Goal: Task Accomplishment & Management: Manage account settings

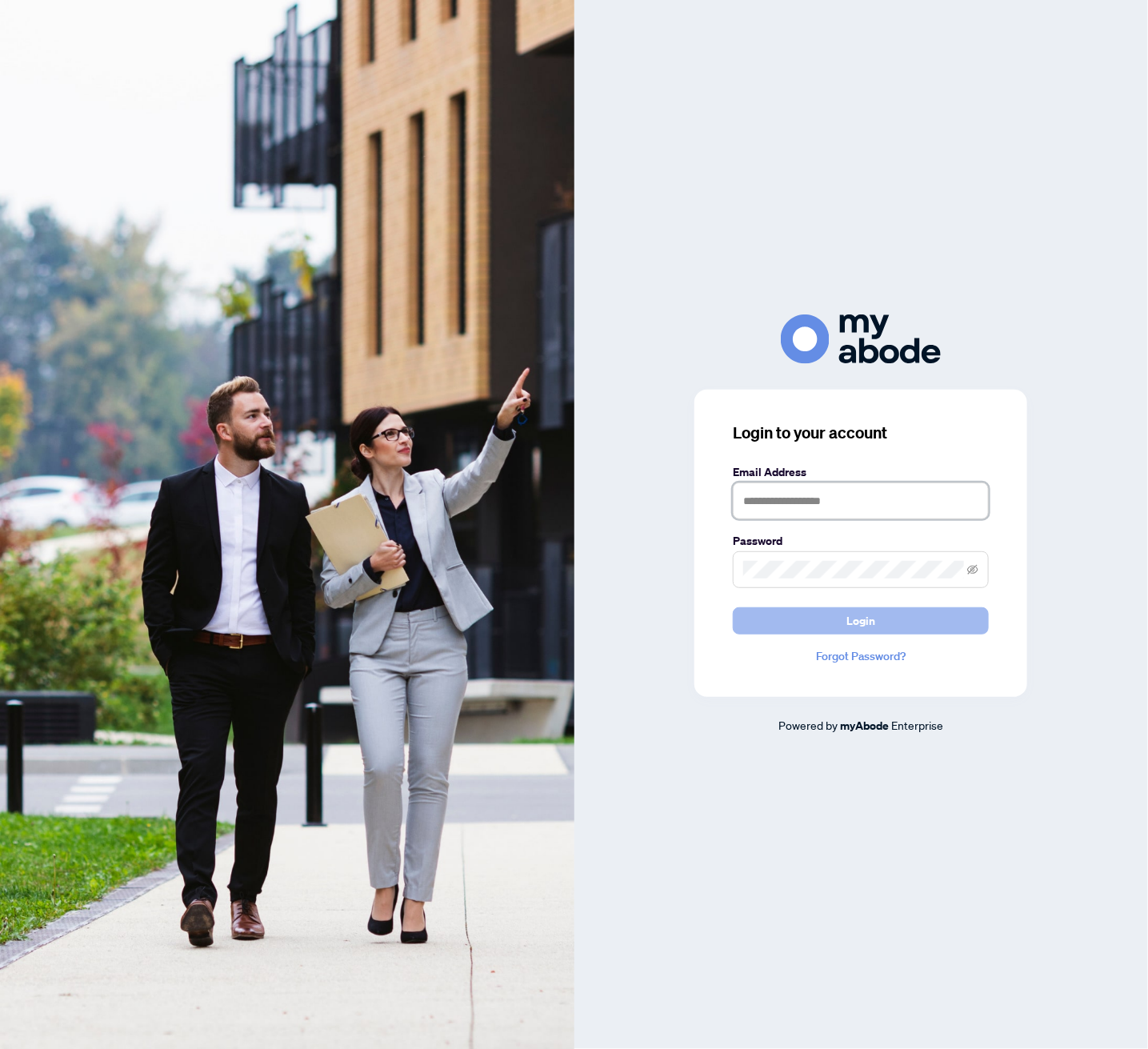
type input "**********"
click at [863, 626] on span "Login" at bounding box center [860, 621] width 29 height 25
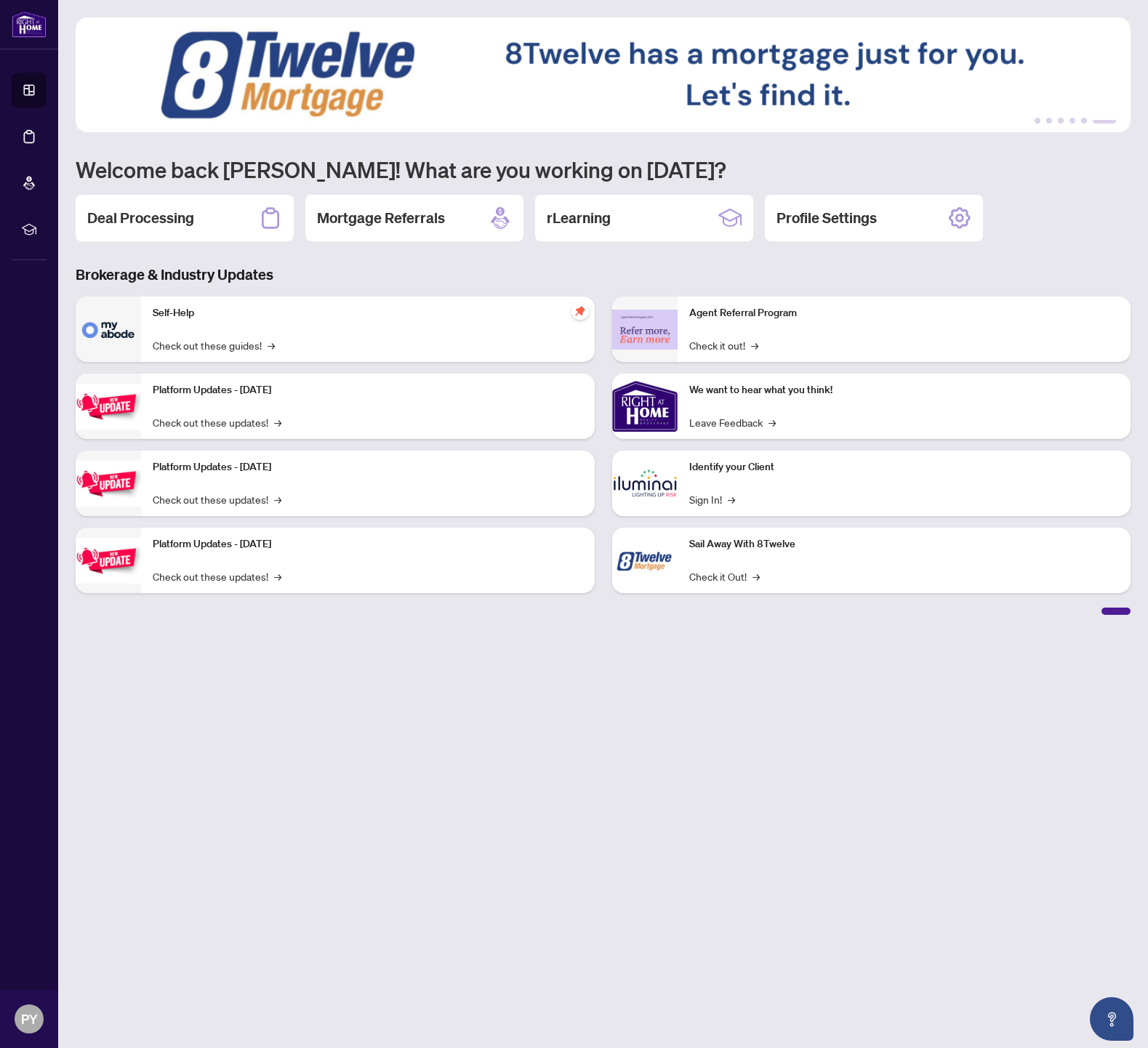
click at [153, 217] on h2 "Deal Processing" at bounding box center [140, 218] width 107 height 21
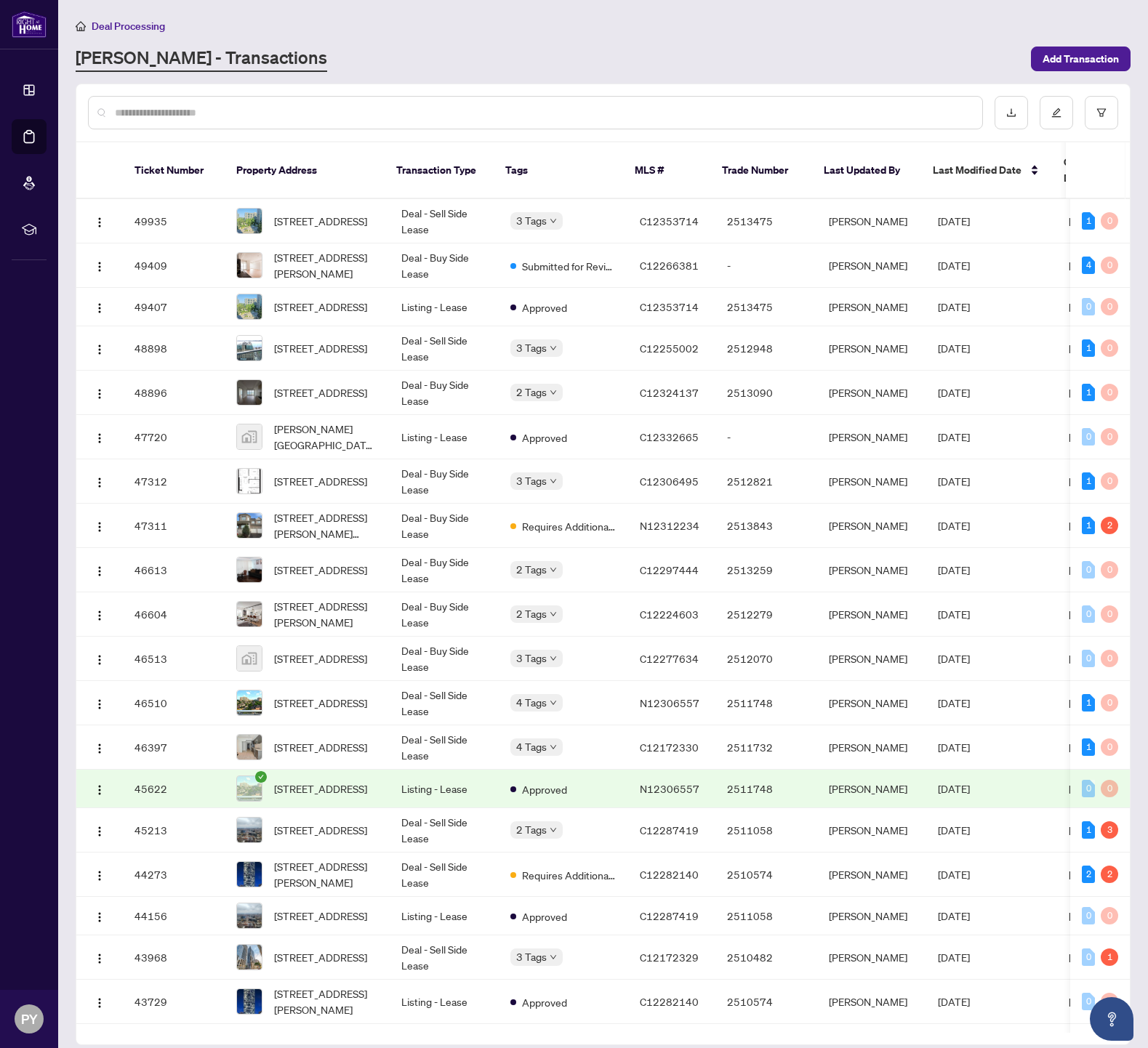
click at [424, 103] on div at bounding box center [535, 113] width 895 height 33
click at [426, 111] on input "text" at bounding box center [542, 113] width 856 height 16
type input "***"
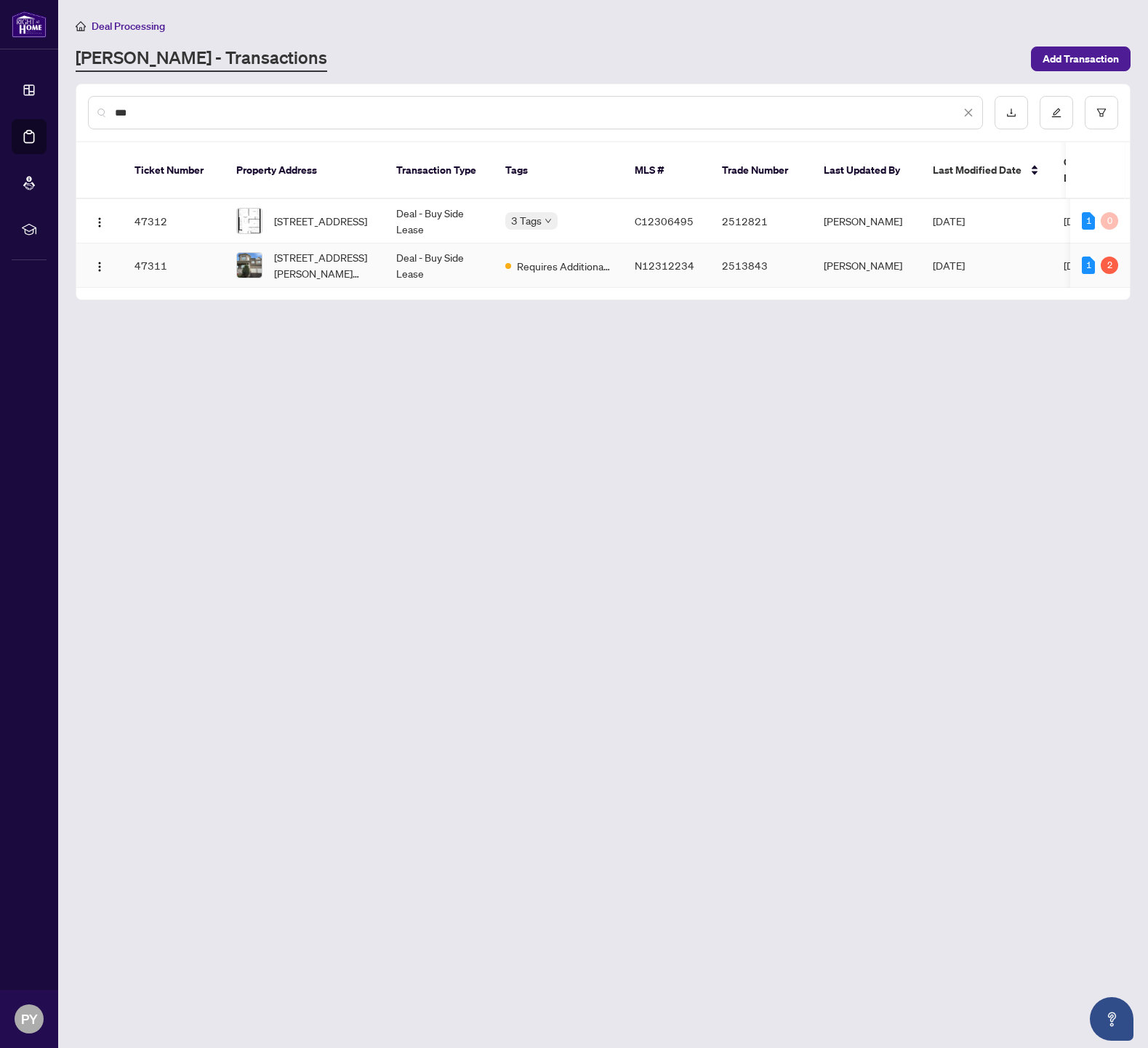
click at [163, 250] on td "47311" at bounding box center [174, 265] width 102 height 44
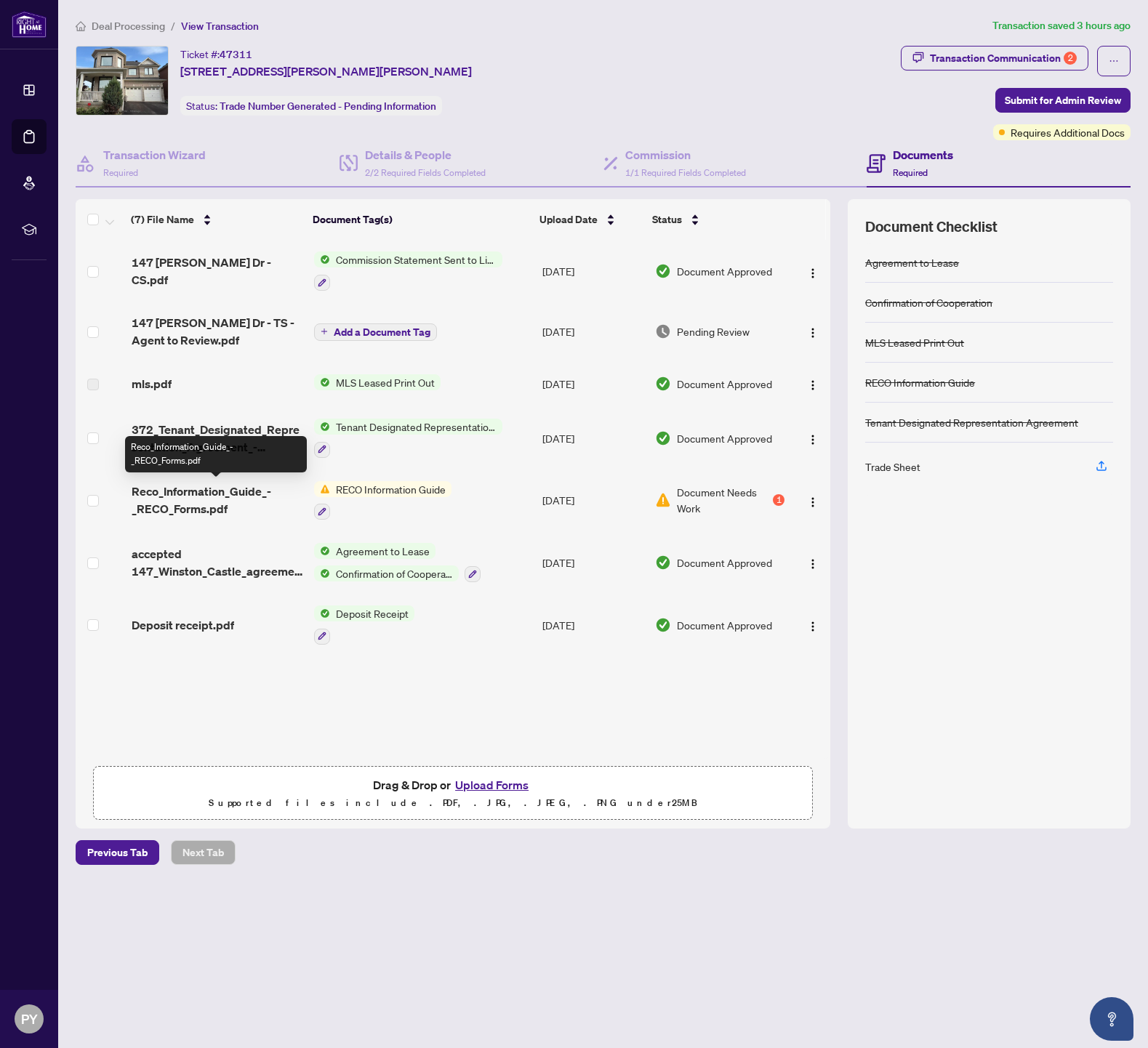
click at [186, 504] on span "Reco_Information_Guide_-_RECO_Forms.pdf" at bounding box center [217, 500] width 171 height 35
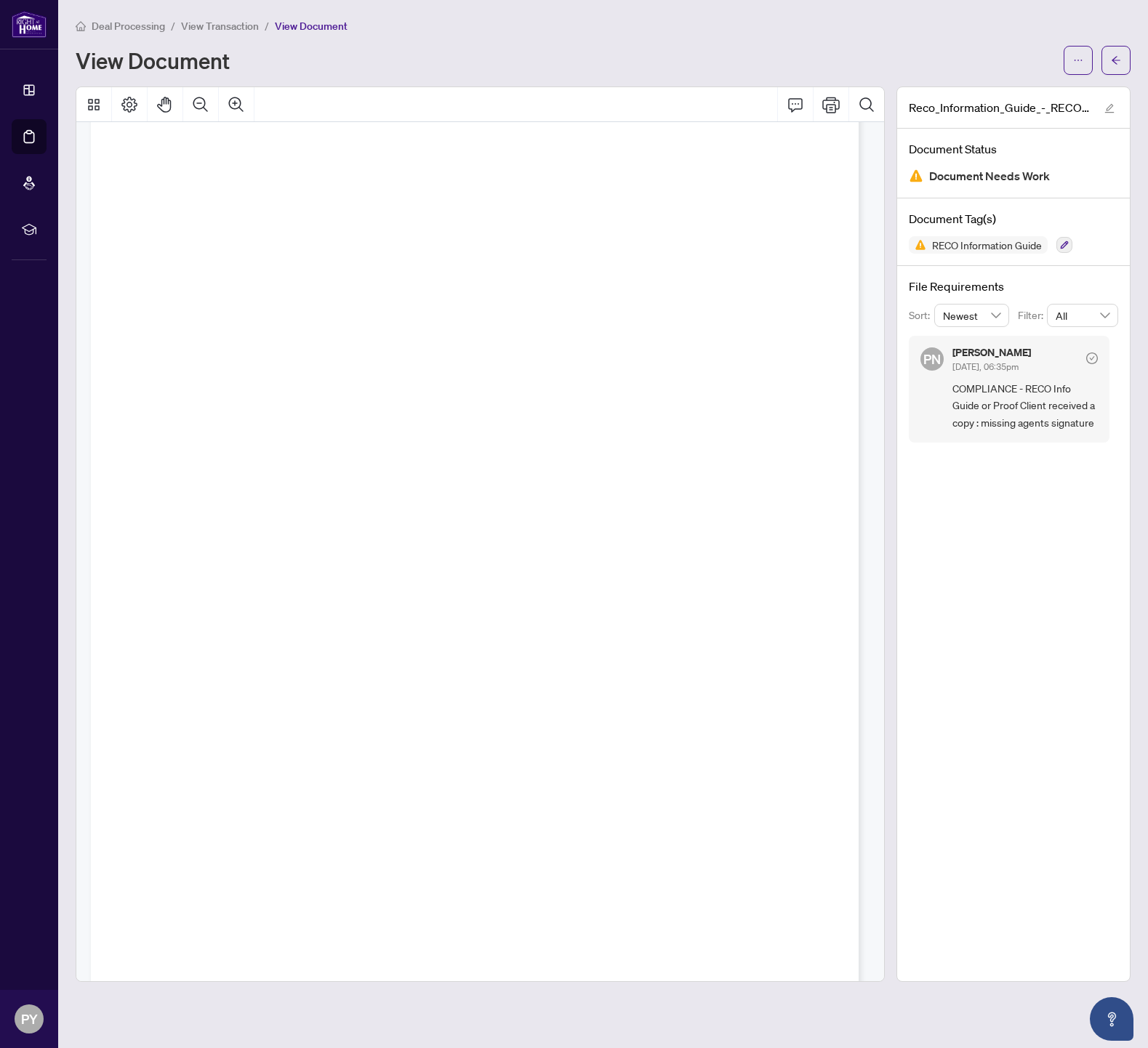
scroll to position [12387, 0]
click at [544, 657] on div "RECO INFORMATION GUIDE | VERSION: DECEMBER 1, 2023 PAGE 12 OF 12 Real estate ag…" at bounding box center [752, 830] width 1324 height 1715
click at [553, 208] on div "RECO INFORMATION GUIDE | VERSION: DECEMBER 1, 2023 PAGE 12 OF 12 Real estate ag…" at bounding box center [752, 830] width 1324 height 1715
click at [549, 220] on div "RECO INFORMATION GUIDE | VERSION: DECEMBER 1, 2023 PAGE 12 OF 12 Real estate ag…" at bounding box center [752, 830] width 1324 height 1715
click at [197, 223] on span "08/02/2025" at bounding box center [177, 229] width 41 height 13
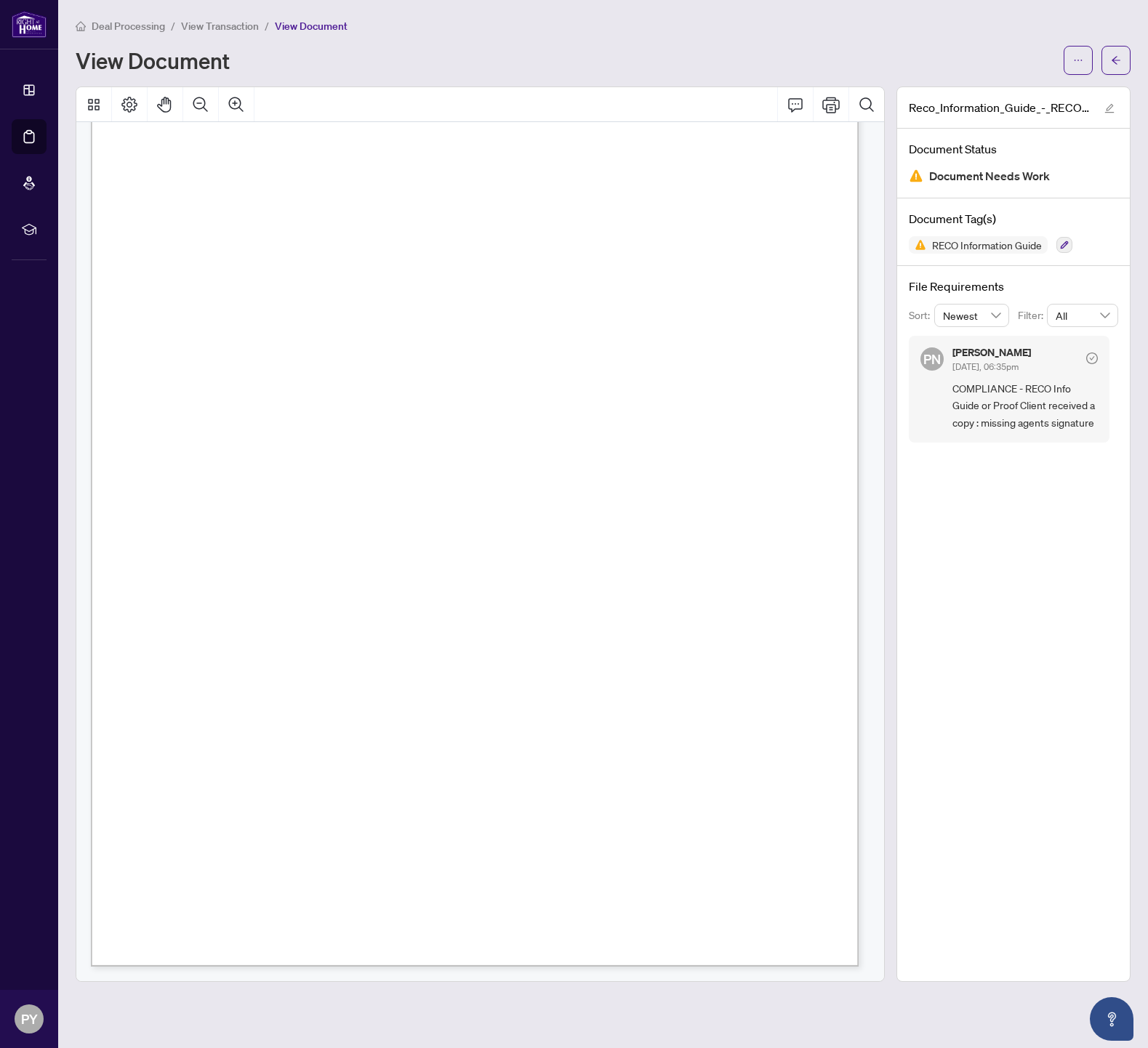
click at [197, 223] on span "08/02/2025" at bounding box center [177, 229] width 41 height 13
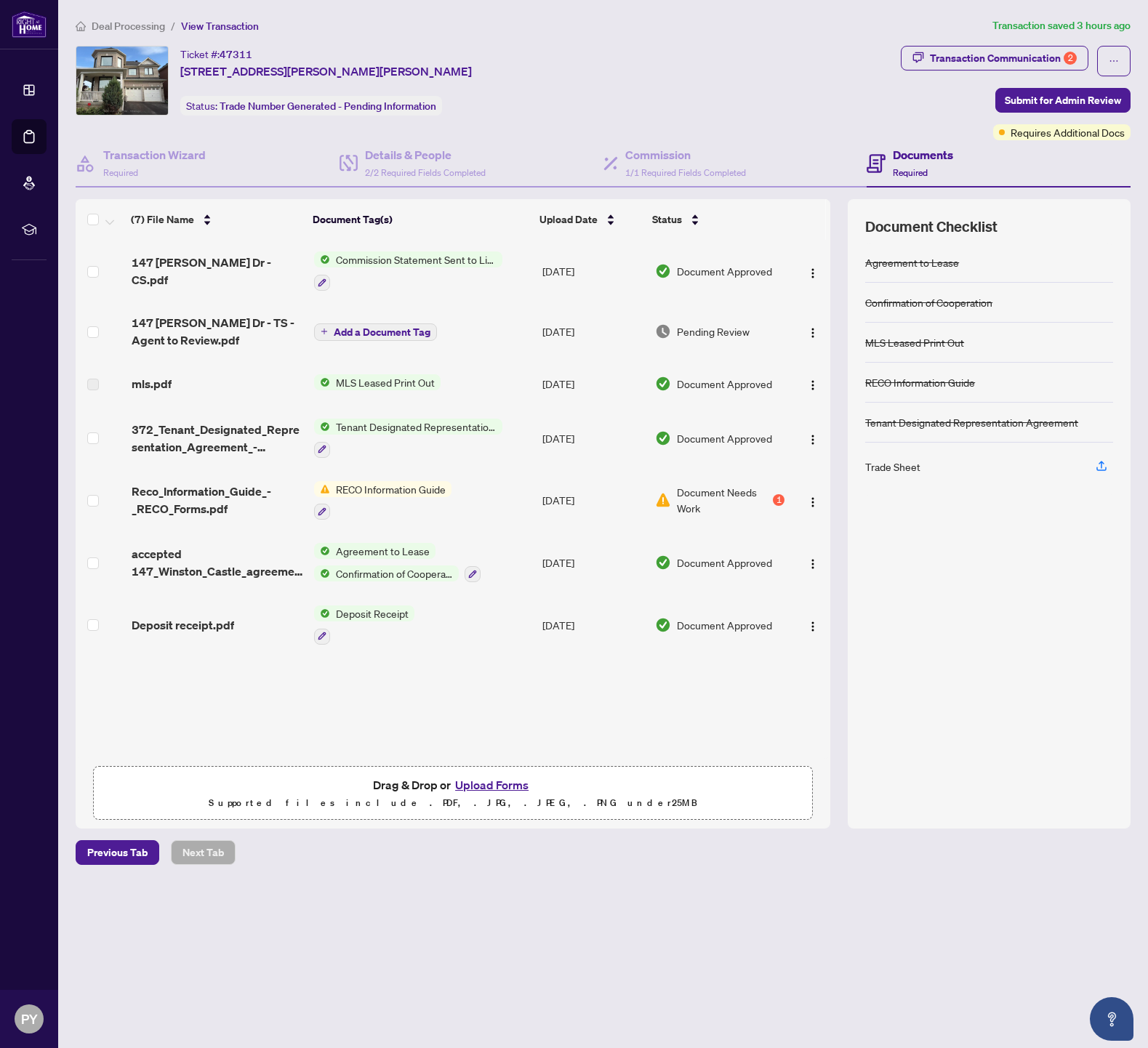
click at [648, 96] on div "Ticket #: 47311 147 Winston Castle Dr, Markham, Ontario L6C 2N4, Canada Status:…" at bounding box center [485, 81] width 819 height 69
click at [812, 510] on button "button" at bounding box center [812, 500] width 23 height 23
click at [847, 663] on span "Archive" at bounding box center [878, 668] width 139 height 16
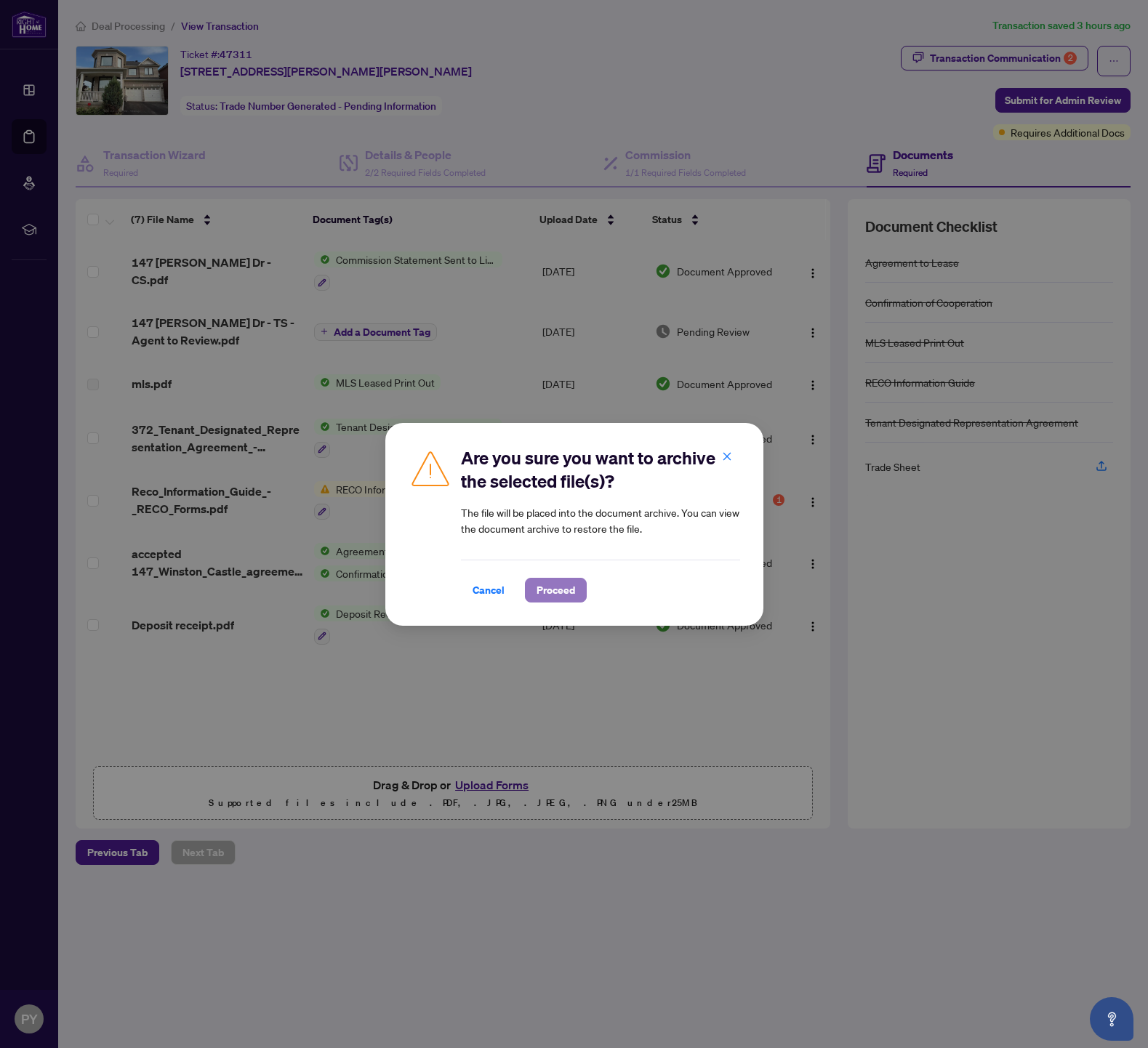
click at [568, 597] on span "Proceed" at bounding box center [555, 590] width 39 height 23
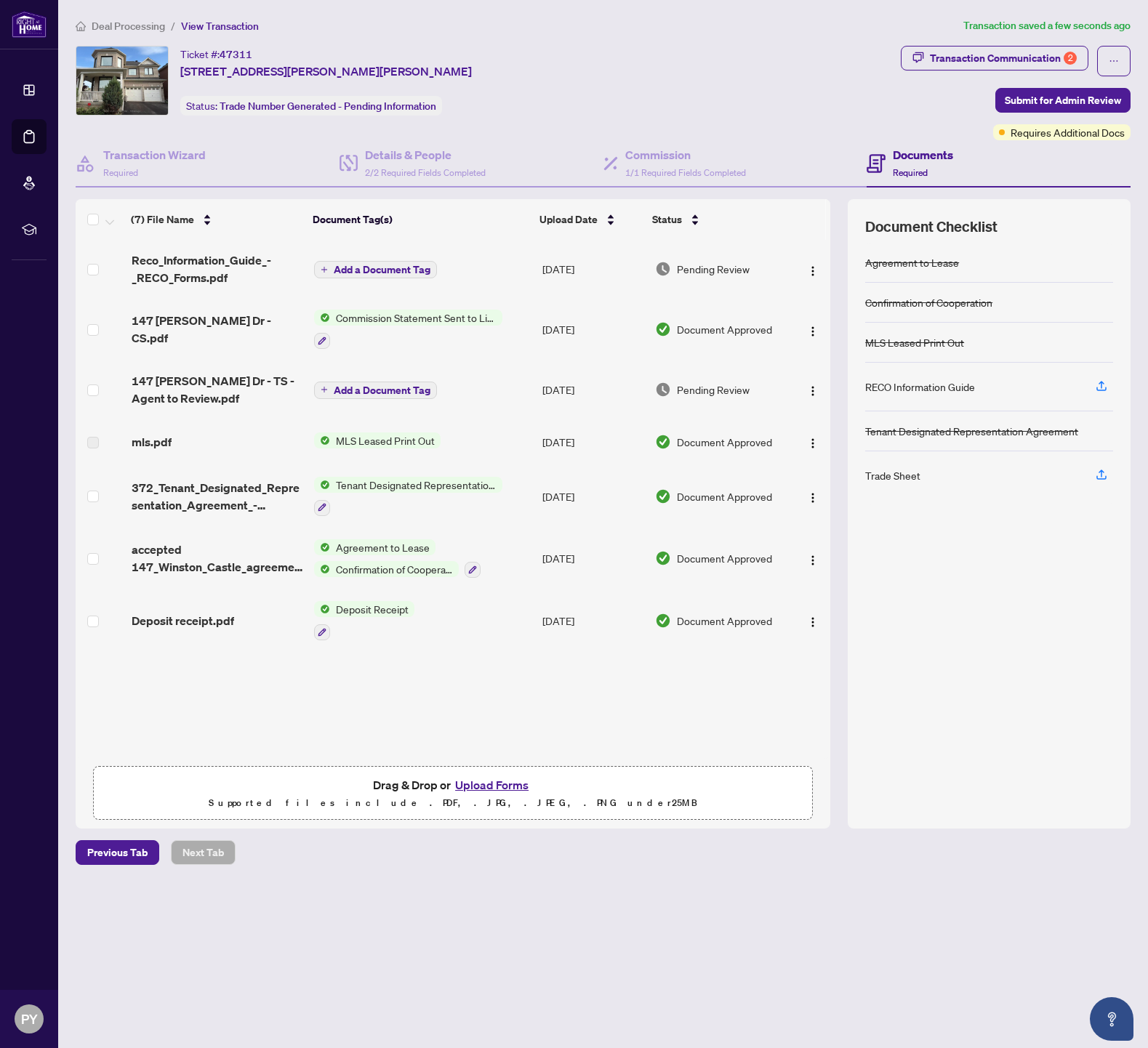
click at [379, 270] on span "Add a Document Tag" at bounding box center [382, 269] width 96 height 10
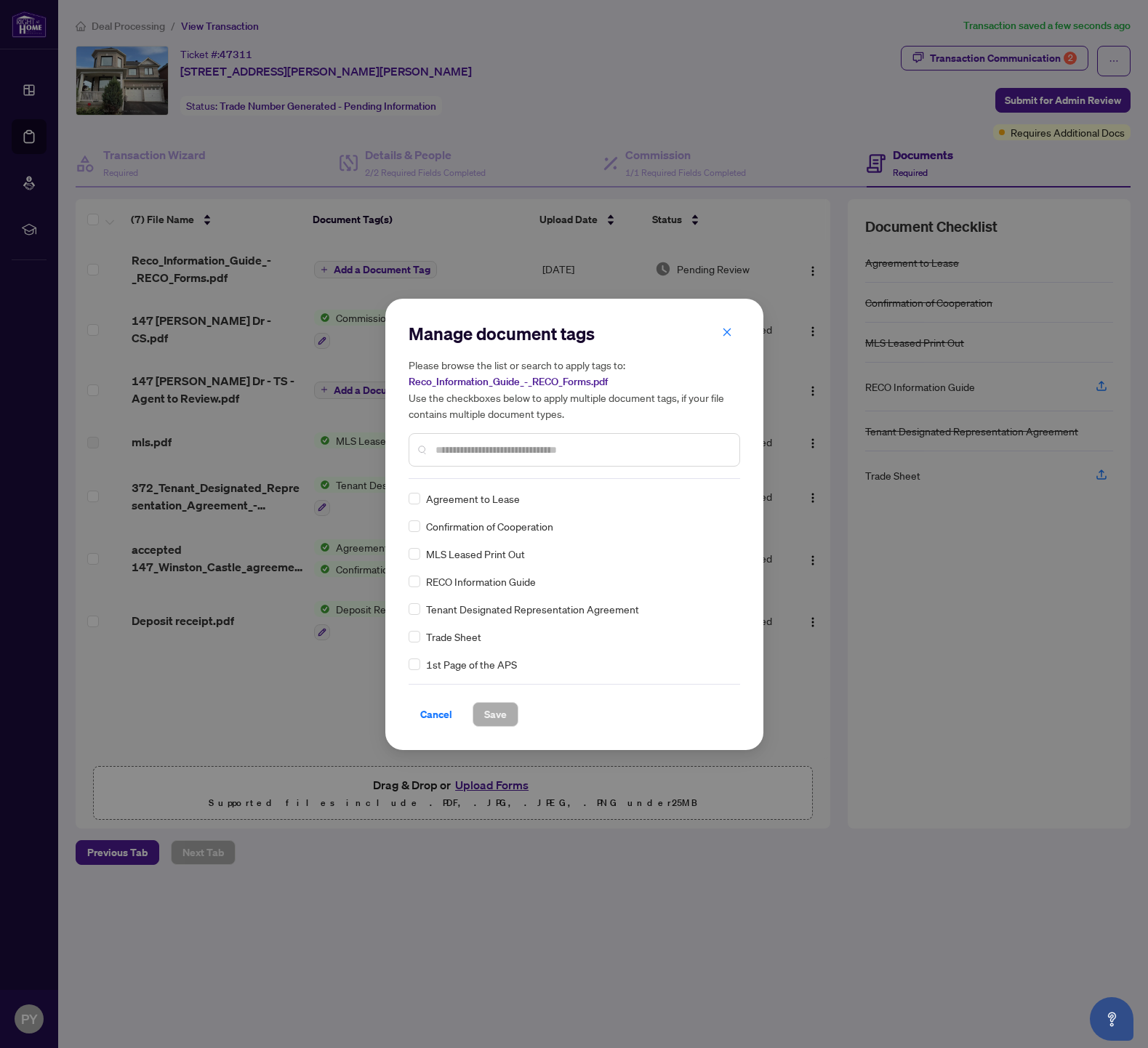
click at [499, 475] on div "Manage document tags Please browse the list or search to apply tags to: Reco_In…" at bounding box center [574, 400] width 332 height 157
click at [499, 460] on div at bounding box center [574, 450] width 332 height 33
click at [499, 453] on input "text" at bounding box center [581, 450] width 292 height 16
type input "****"
click at [515, 708] on button "Save" at bounding box center [495, 714] width 46 height 24
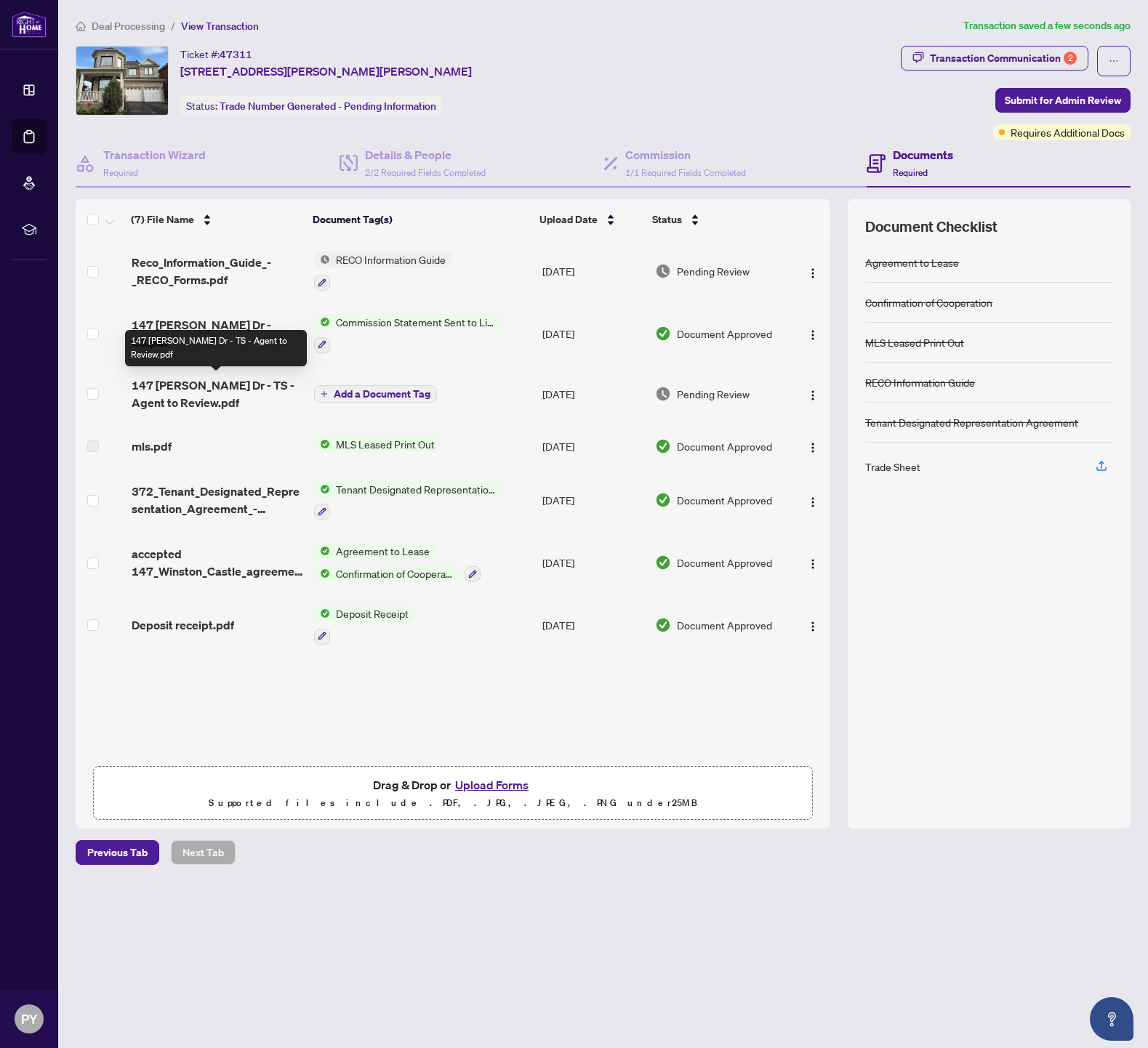
click at [192, 381] on span "147 Winston Castle Dr - TS - Agent to Review.pdf" at bounding box center [217, 394] width 171 height 35
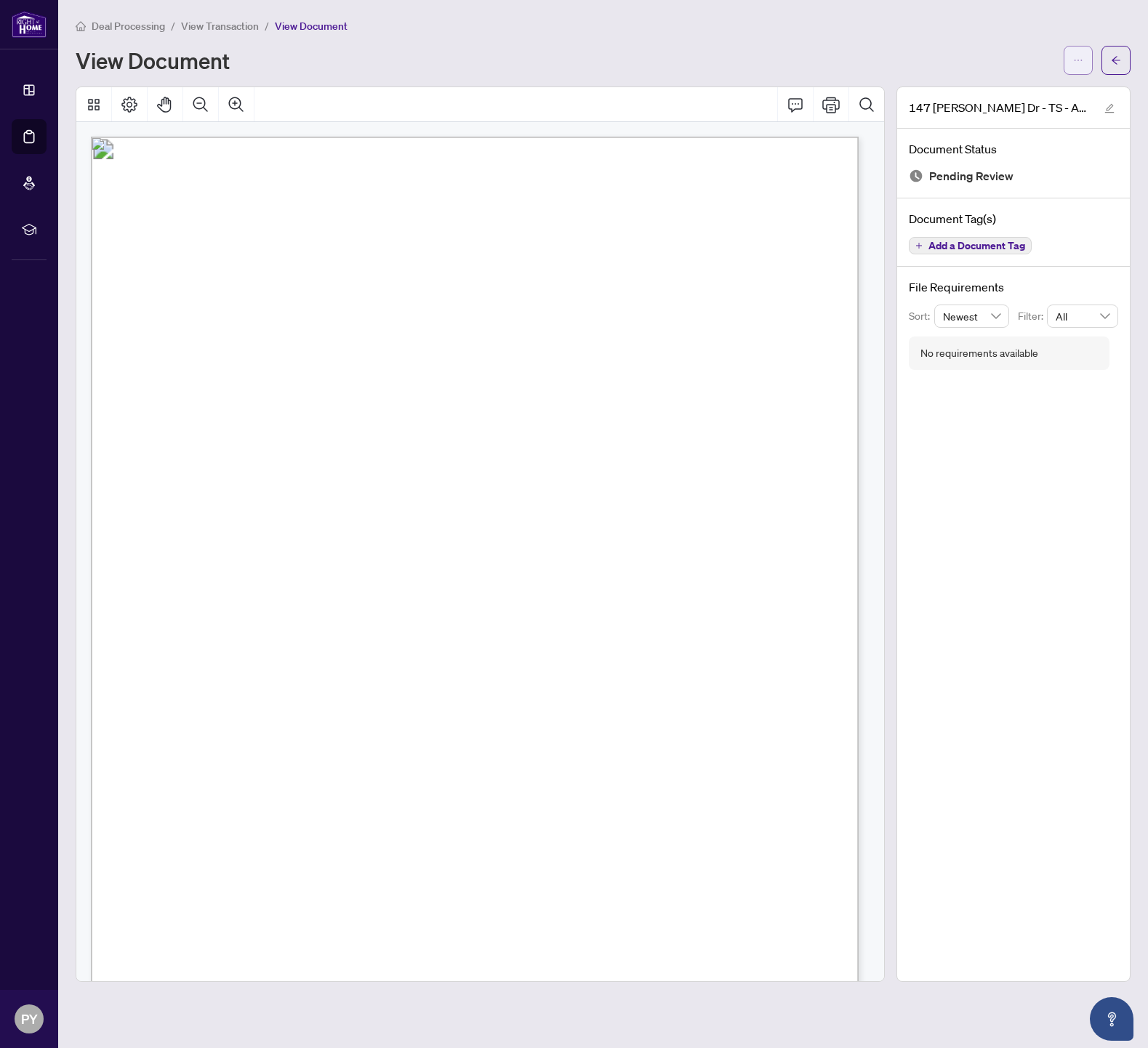
click at [1079, 60] on icon "ellipsis" at bounding box center [1078, 60] width 10 height 10
click at [1029, 89] on span "Download" at bounding box center [1026, 92] width 111 height 16
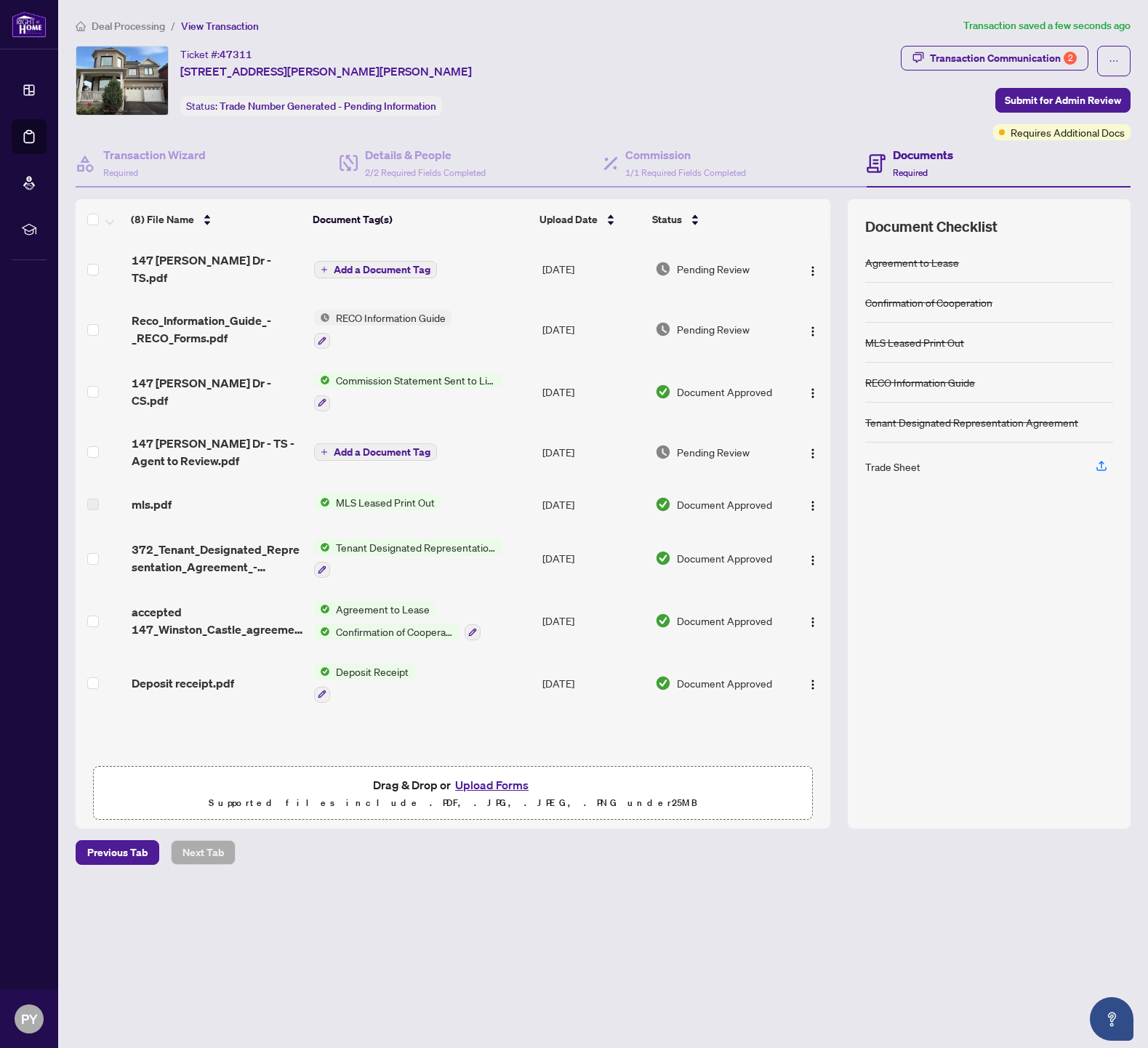
drag, startPoint x: 359, startPoint y: 442, endPoint x: 353, endPoint y: 306, distance: 136.1
click at [356, 379] on tbody "147 Winston Castle Dr - TS.pdf Add a Document Tag Aug/29/2025 Pending Review Re…" at bounding box center [453, 477] width 755 height 474
click at [352, 265] on span "Add a Document Tag" at bounding box center [382, 269] width 96 height 10
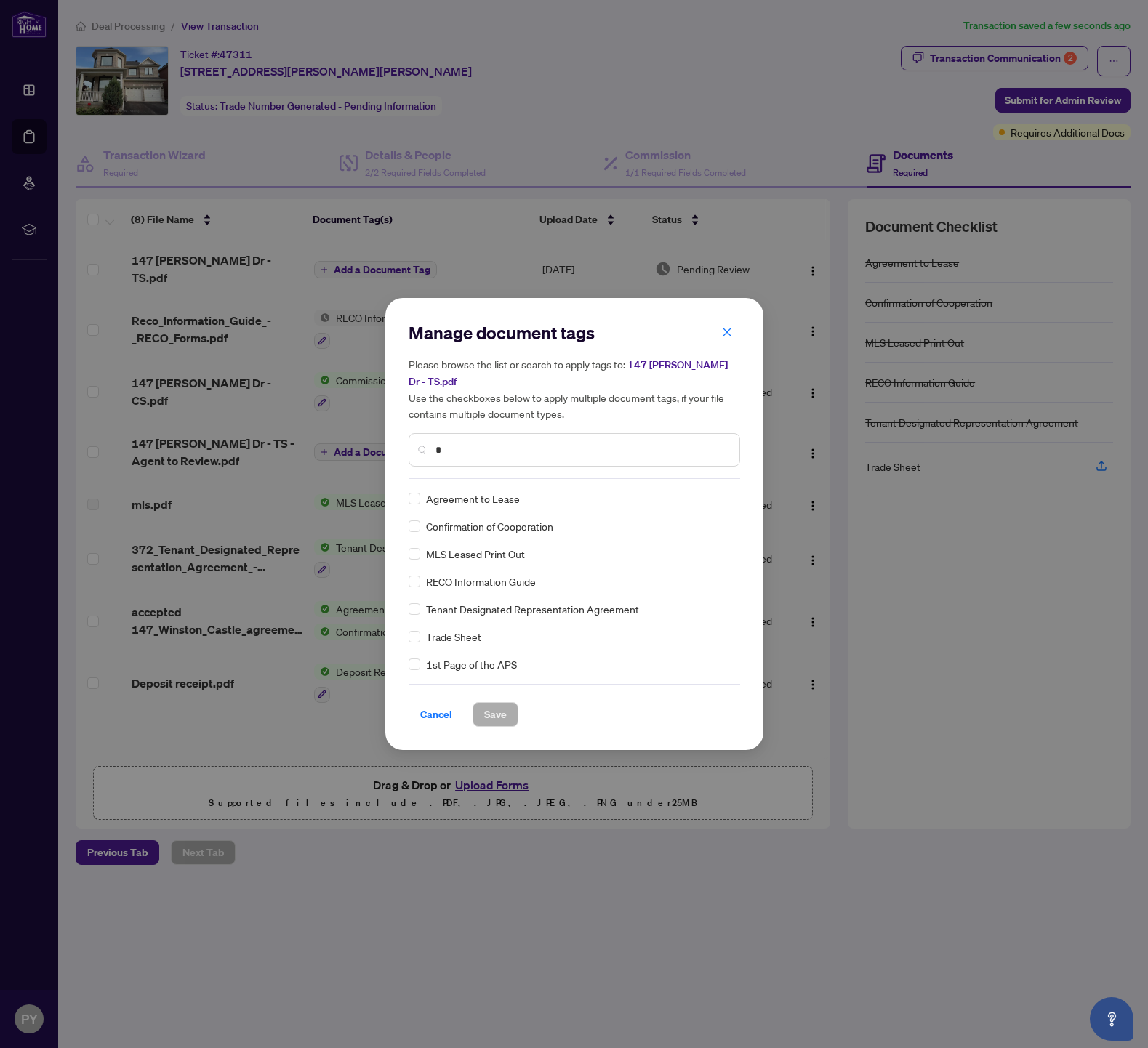
click at [467, 452] on input "*" at bounding box center [581, 450] width 292 height 16
type input "*****"
click at [493, 705] on span "Save" at bounding box center [495, 714] width 23 height 23
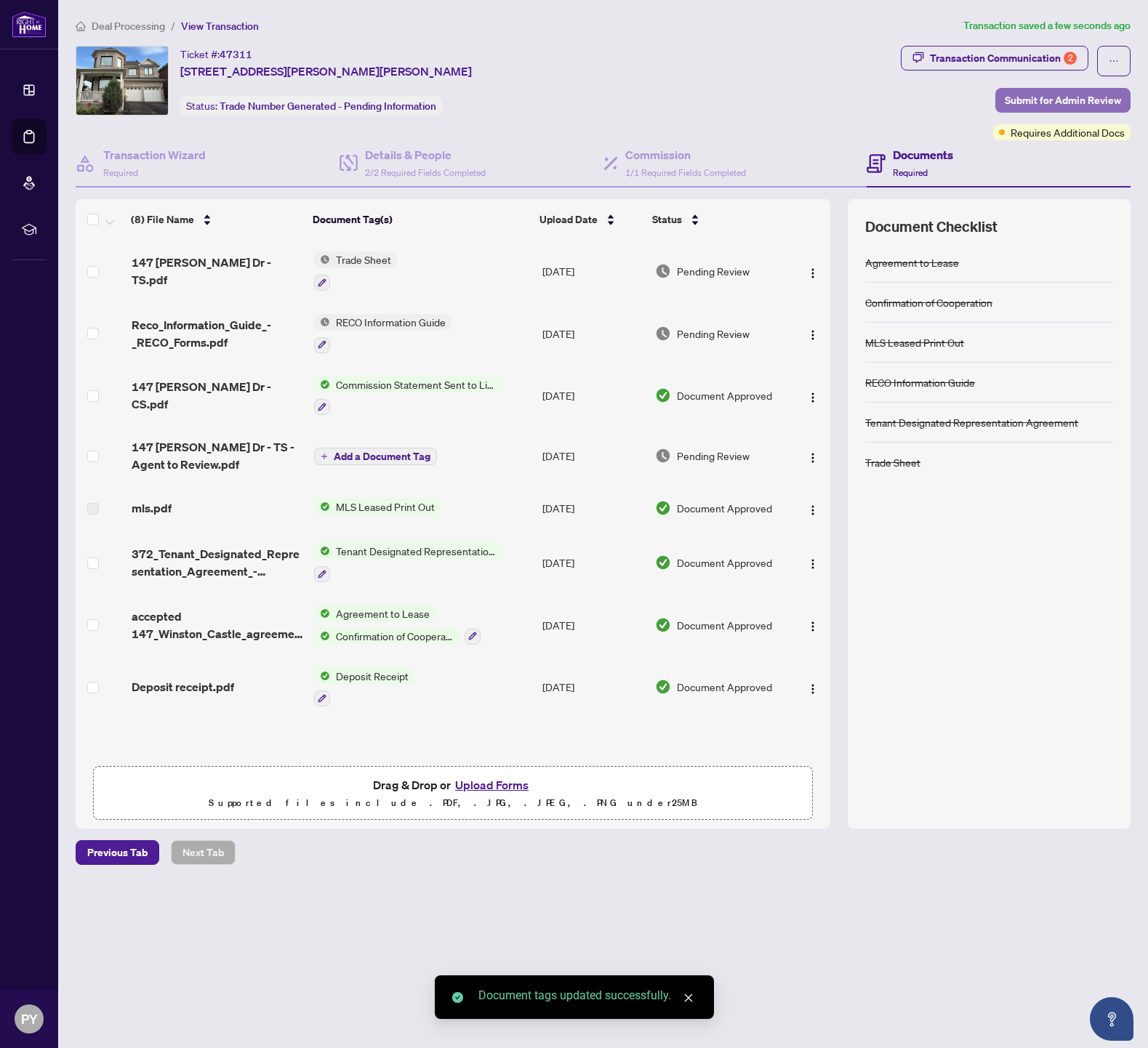
click at [1067, 107] on span "Submit for Admin Review" at bounding box center [1062, 100] width 116 height 23
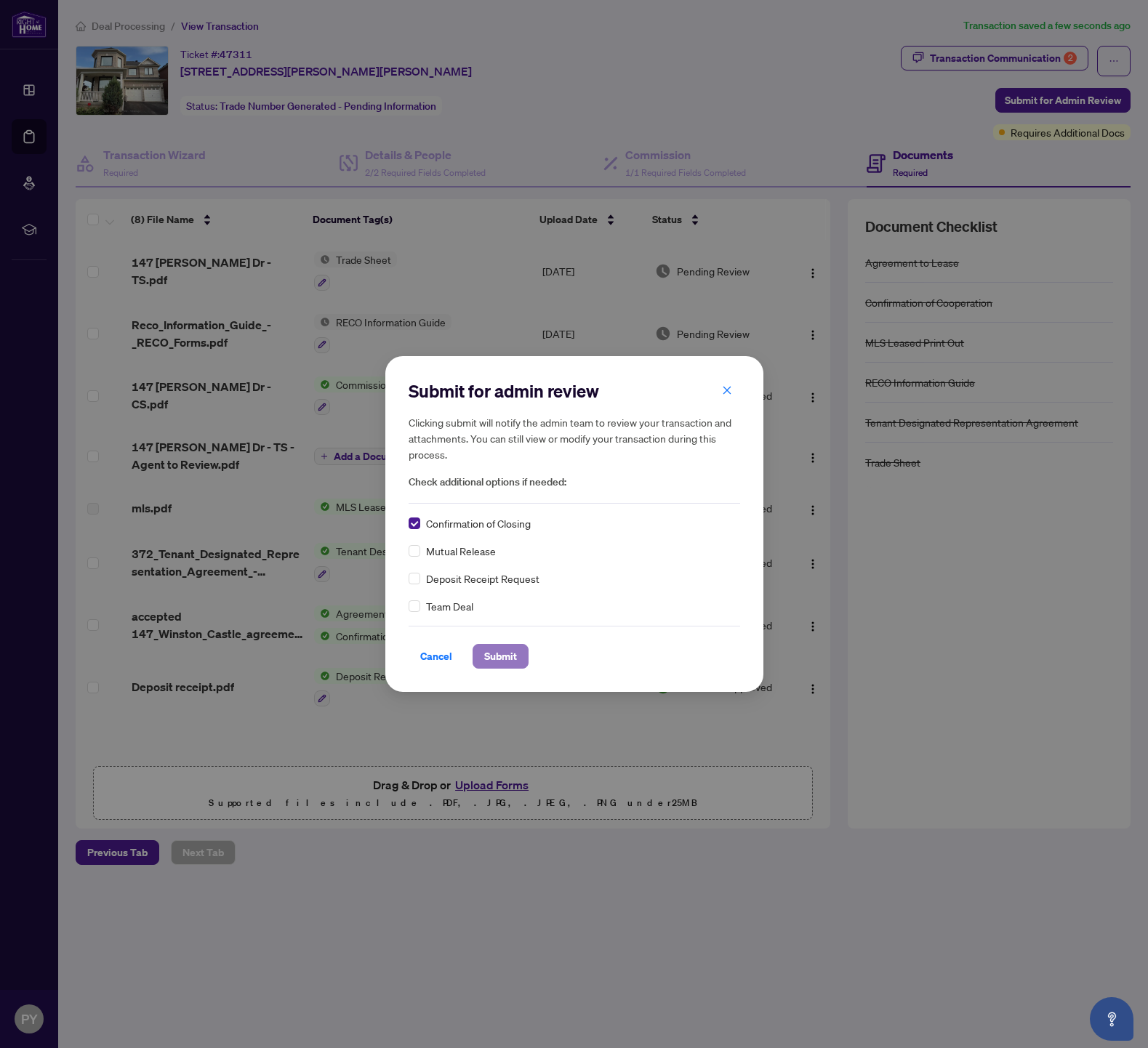
click at [501, 648] on span "Submit" at bounding box center [500, 656] width 32 height 23
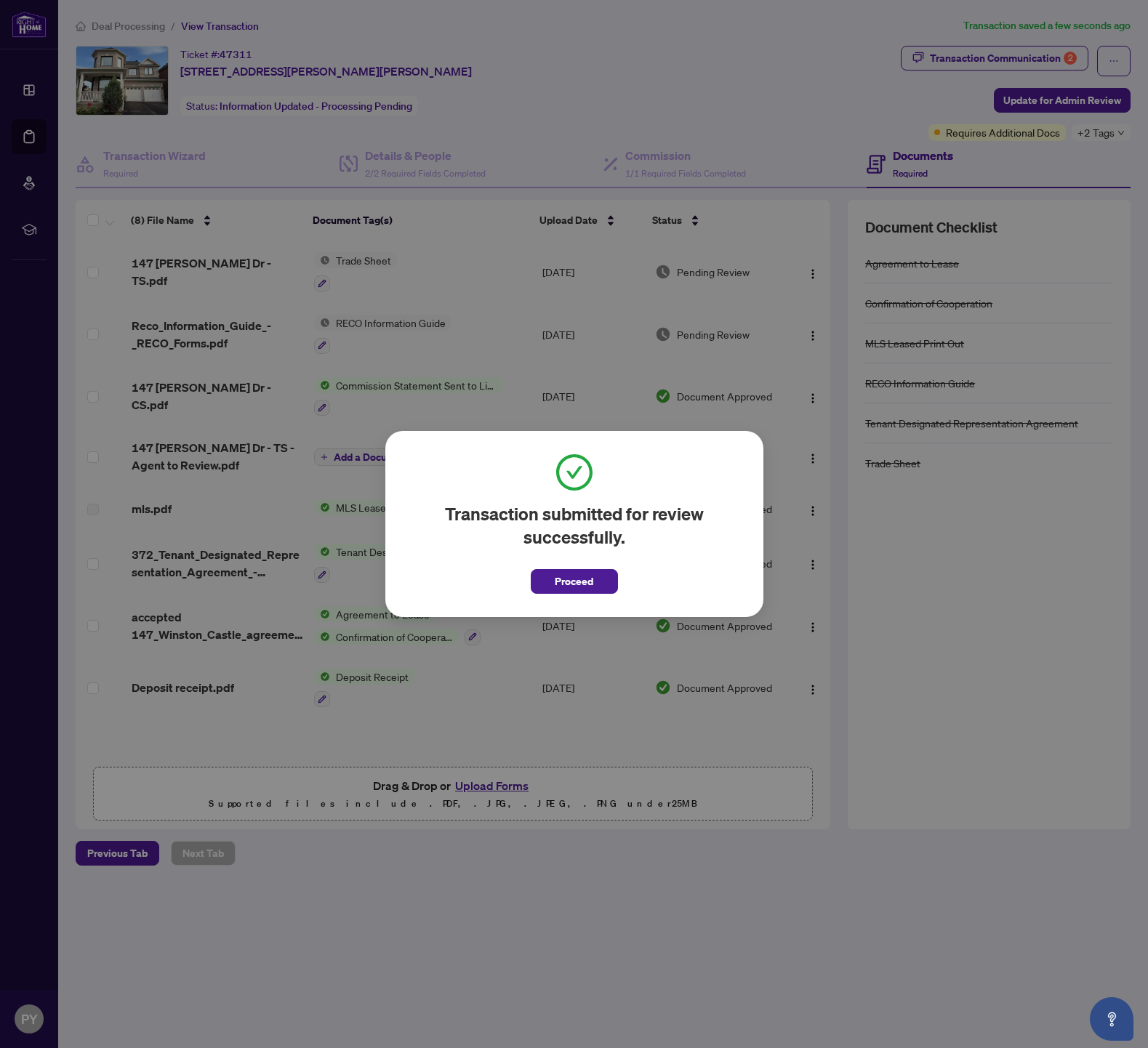
click at [612, 573] on button "Proceed" at bounding box center [574, 581] width 87 height 24
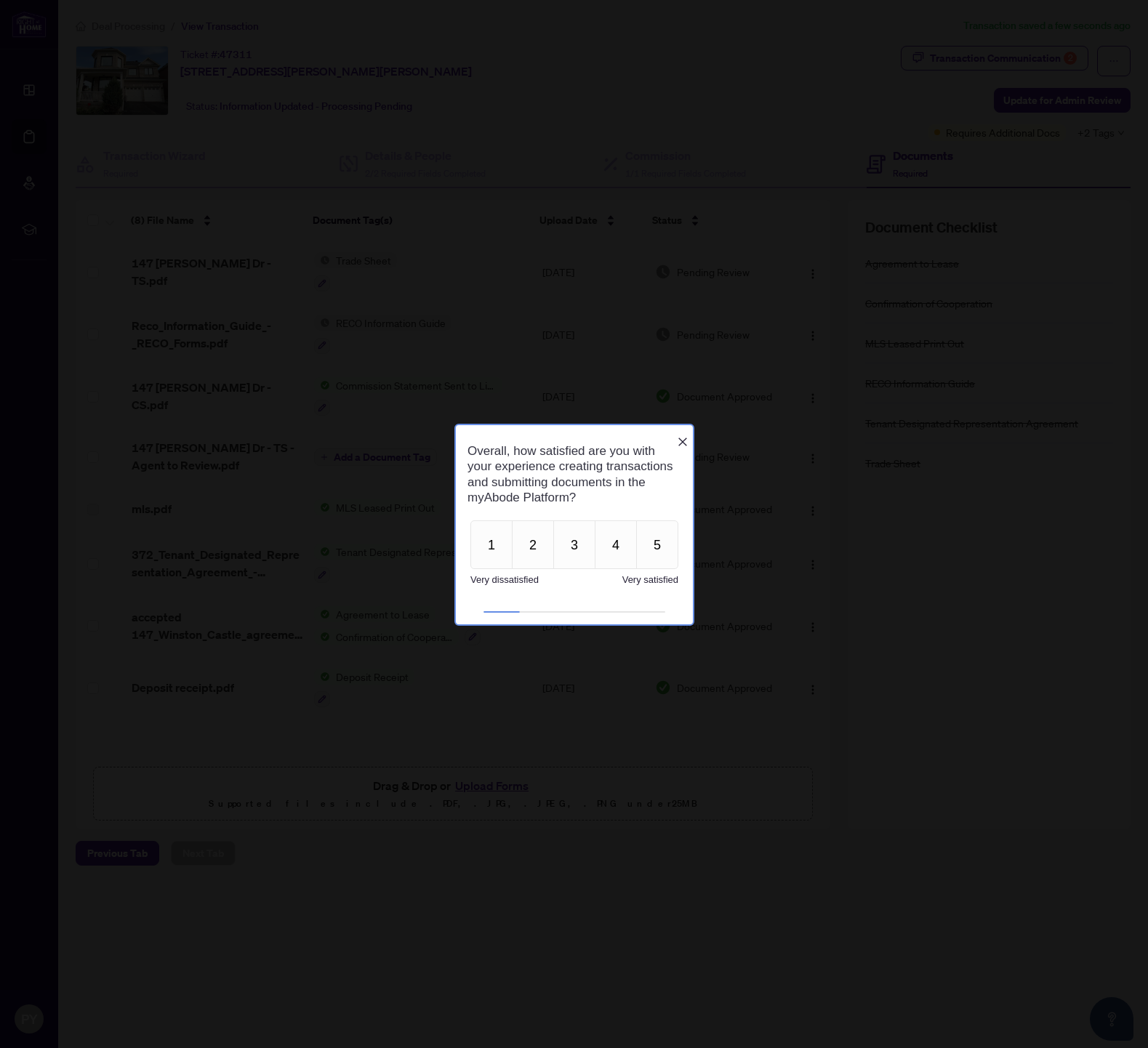
click at [681, 435] on icon "Close button" at bounding box center [681, 441] width 12 height 12
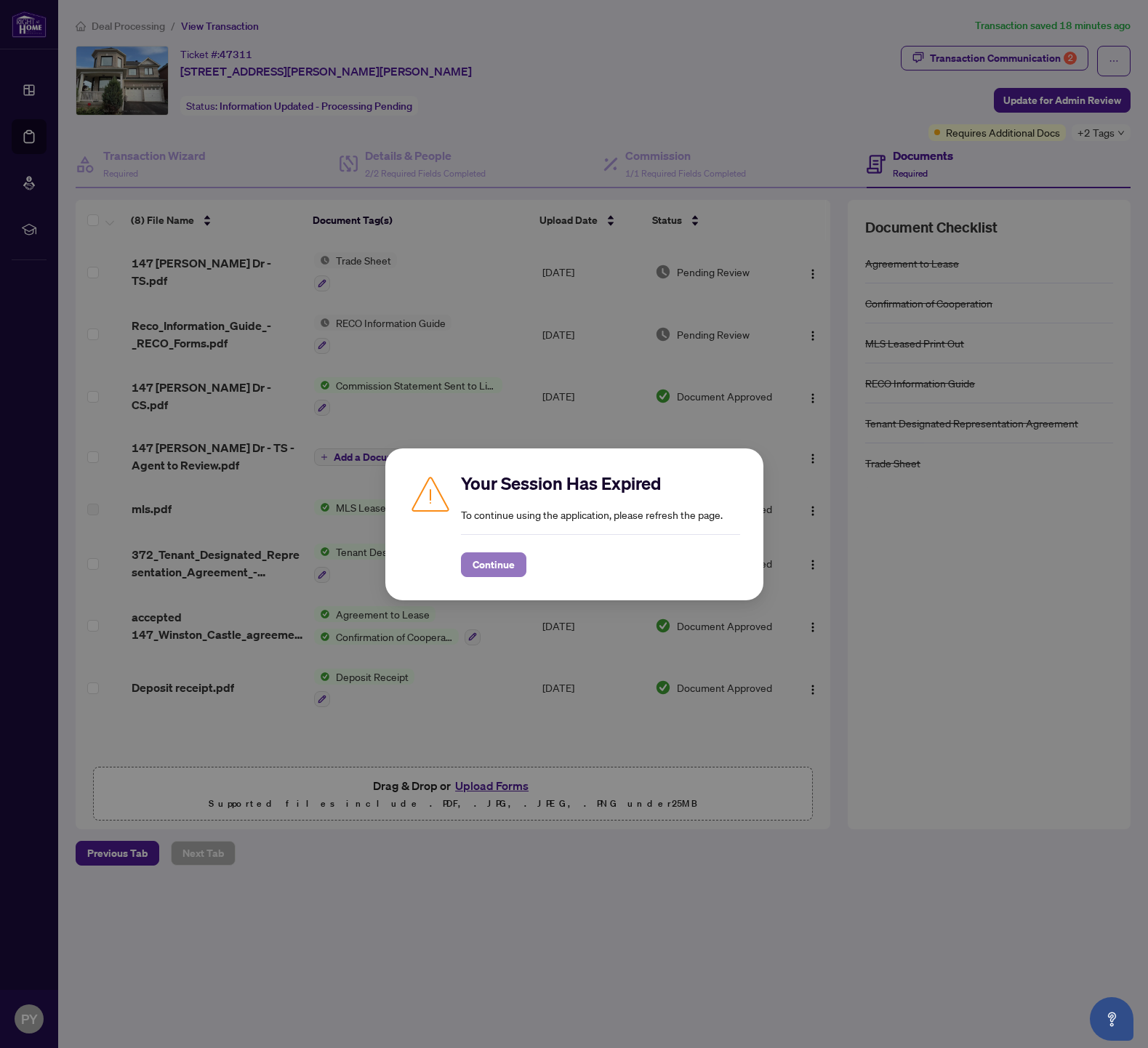
click at [503, 565] on span "Continue" at bounding box center [493, 565] width 42 height 23
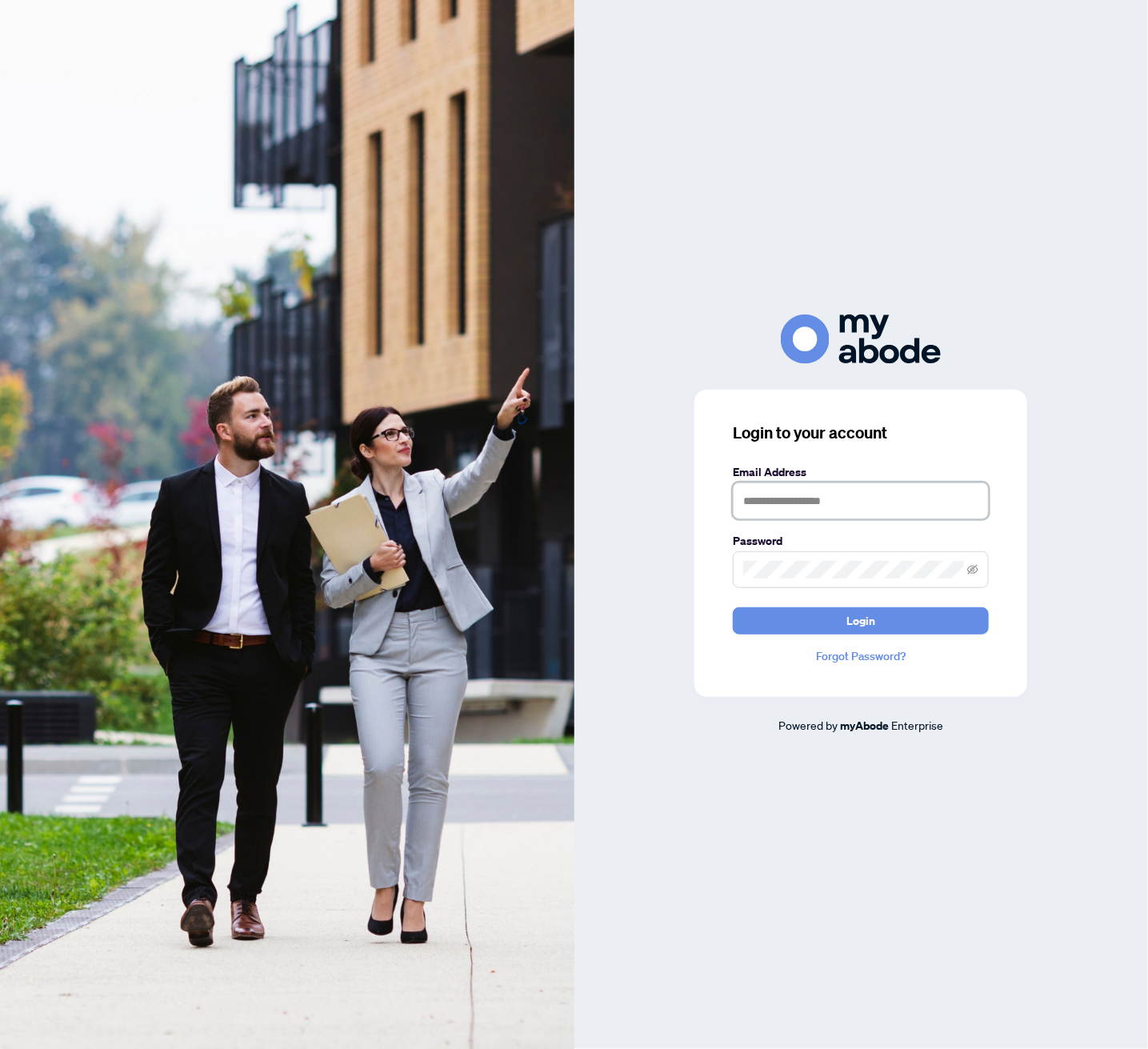
type input "**********"
drag, startPoint x: 425, startPoint y: 249, endPoint x: 700, endPoint y: 409, distance: 318.2
click at [425, 249] on img at bounding box center [287, 524] width 574 height 1049
click at [878, 622] on button "Login" at bounding box center [860, 621] width 256 height 27
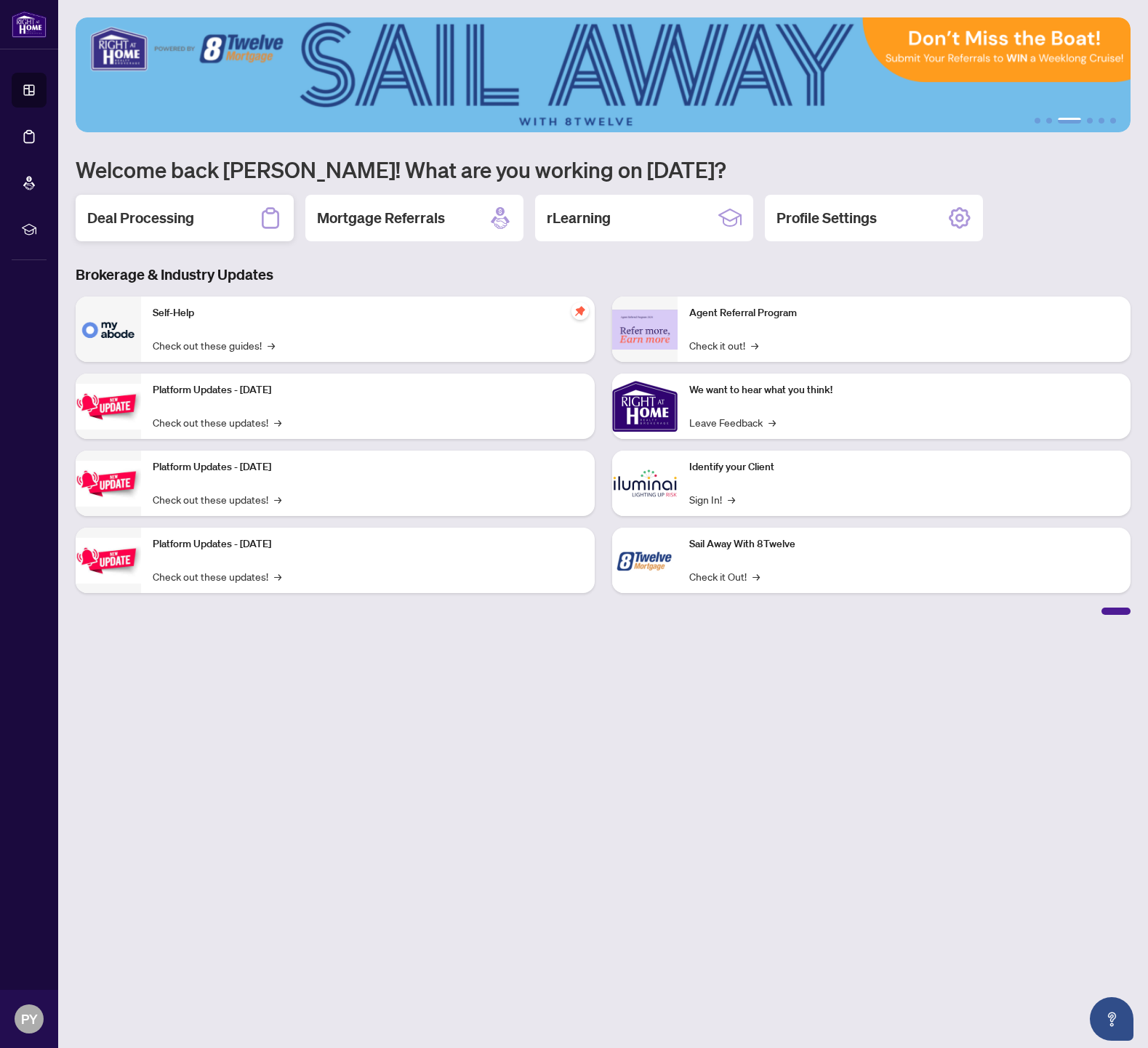
click at [152, 211] on h2 "Deal Processing" at bounding box center [140, 218] width 107 height 21
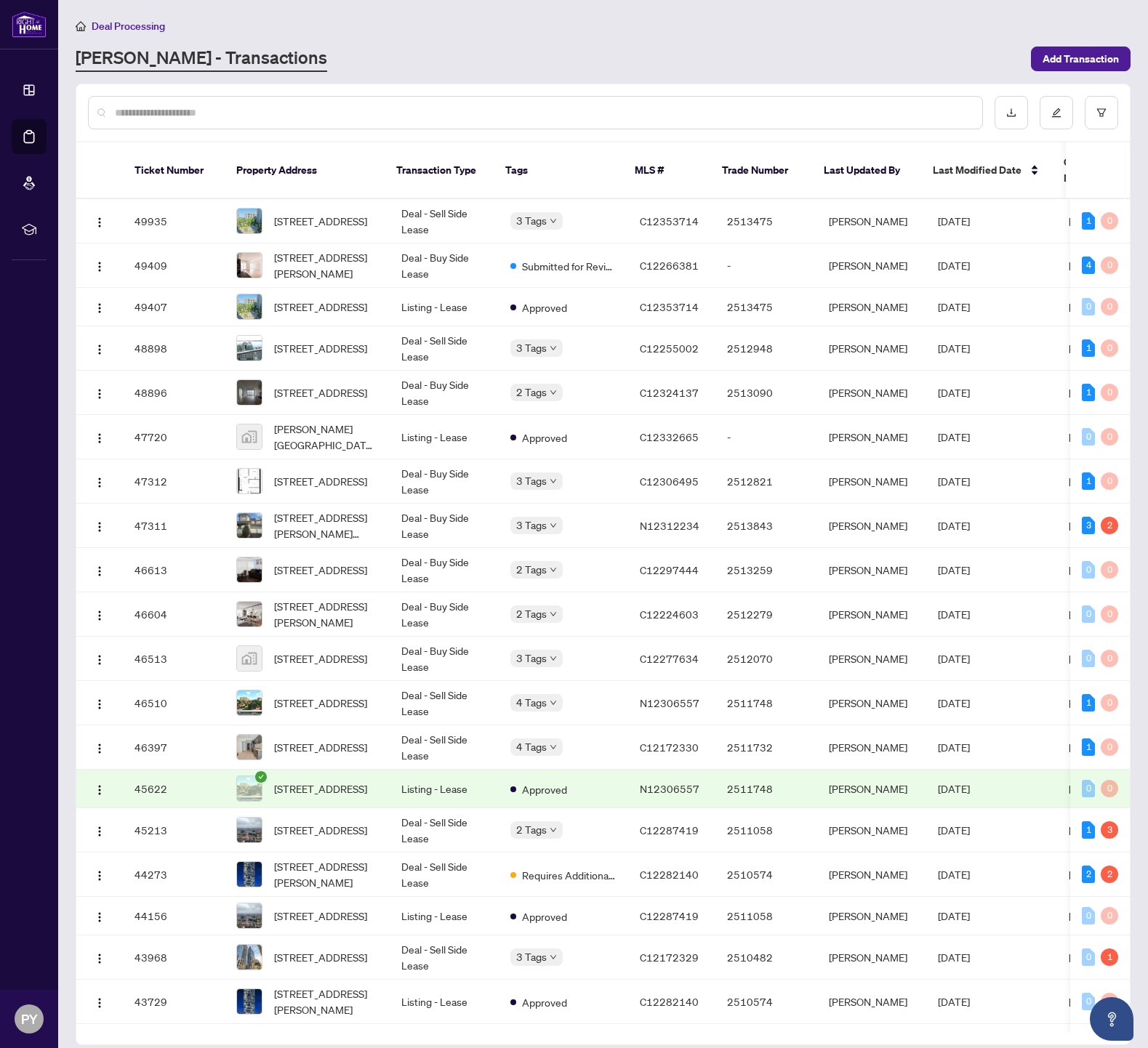
click at [370, 114] on input "text" at bounding box center [542, 113] width 856 height 16
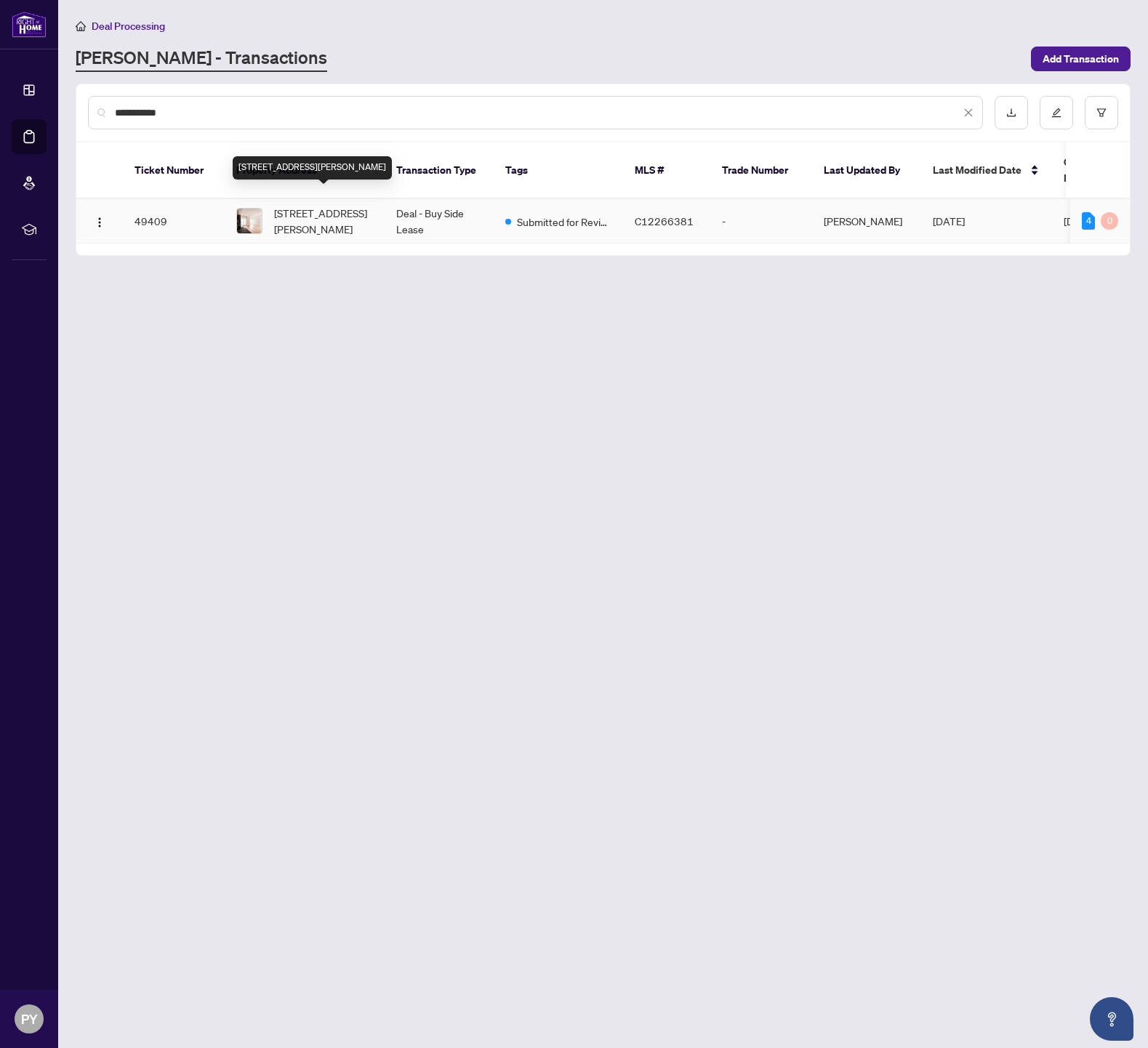
type input "**********"
click at [328, 205] on span "[STREET_ADDRESS][PERSON_NAME]" at bounding box center [323, 221] width 99 height 32
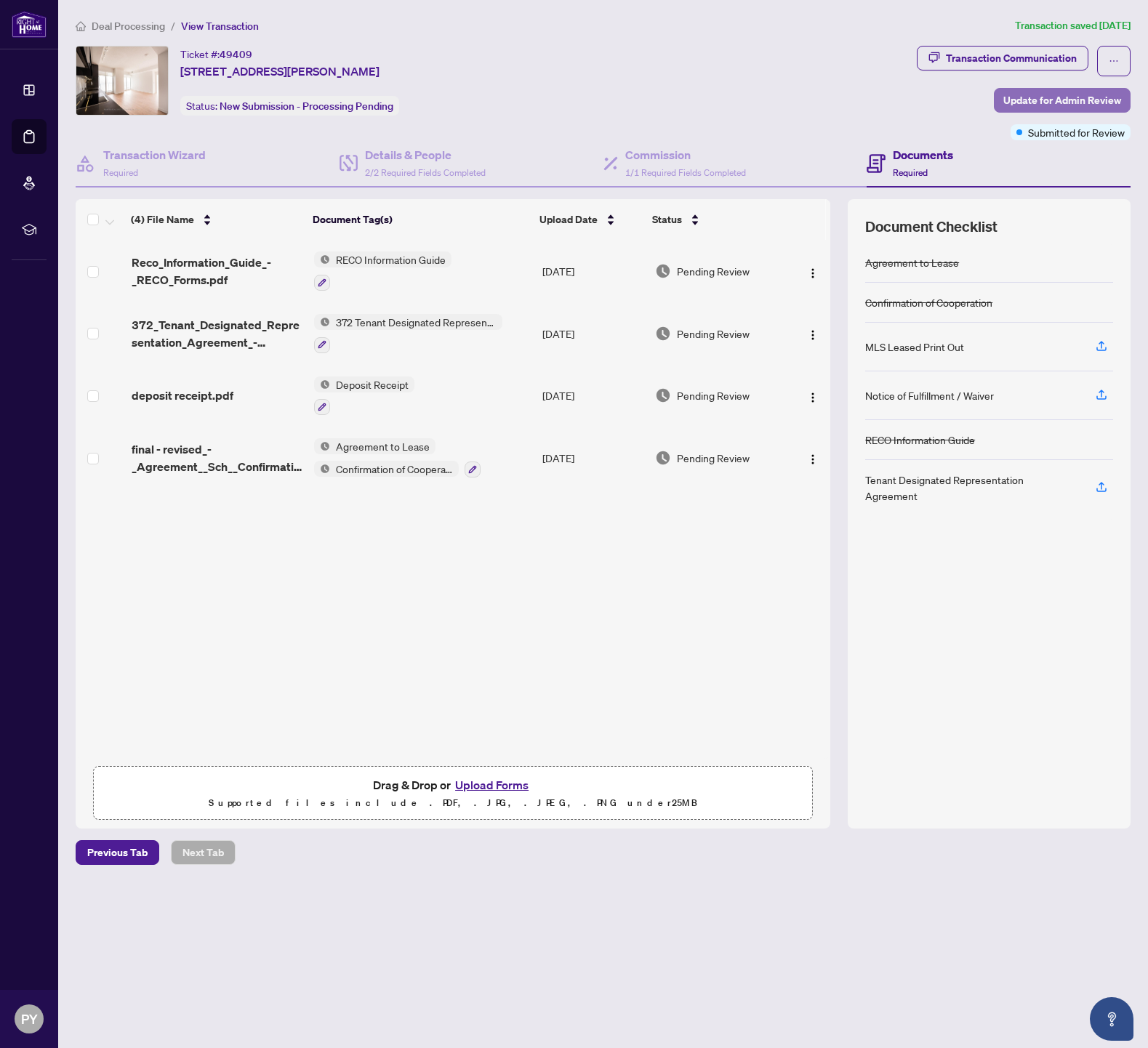
click at [1048, 100] on span "Update for Admin Review" at bounding box center [1061, 100] width 118 height 23
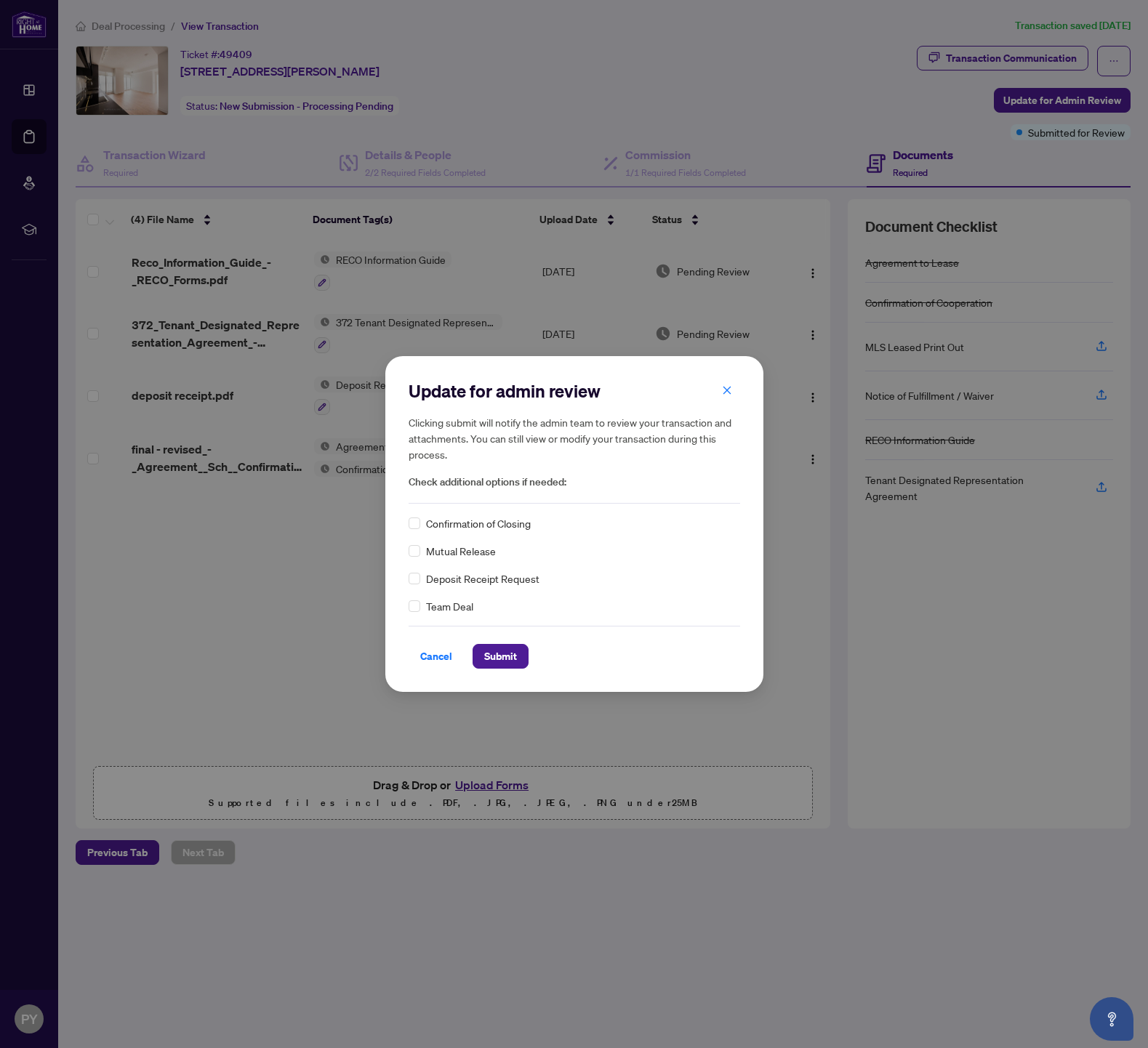
click at [505, 523] on span "Confirmation of Closing" at bounding box center [478, 524] width 105 height 16
click at [482, 651] on button "Submit" at bounding box center [500, 656] width 56 height 24
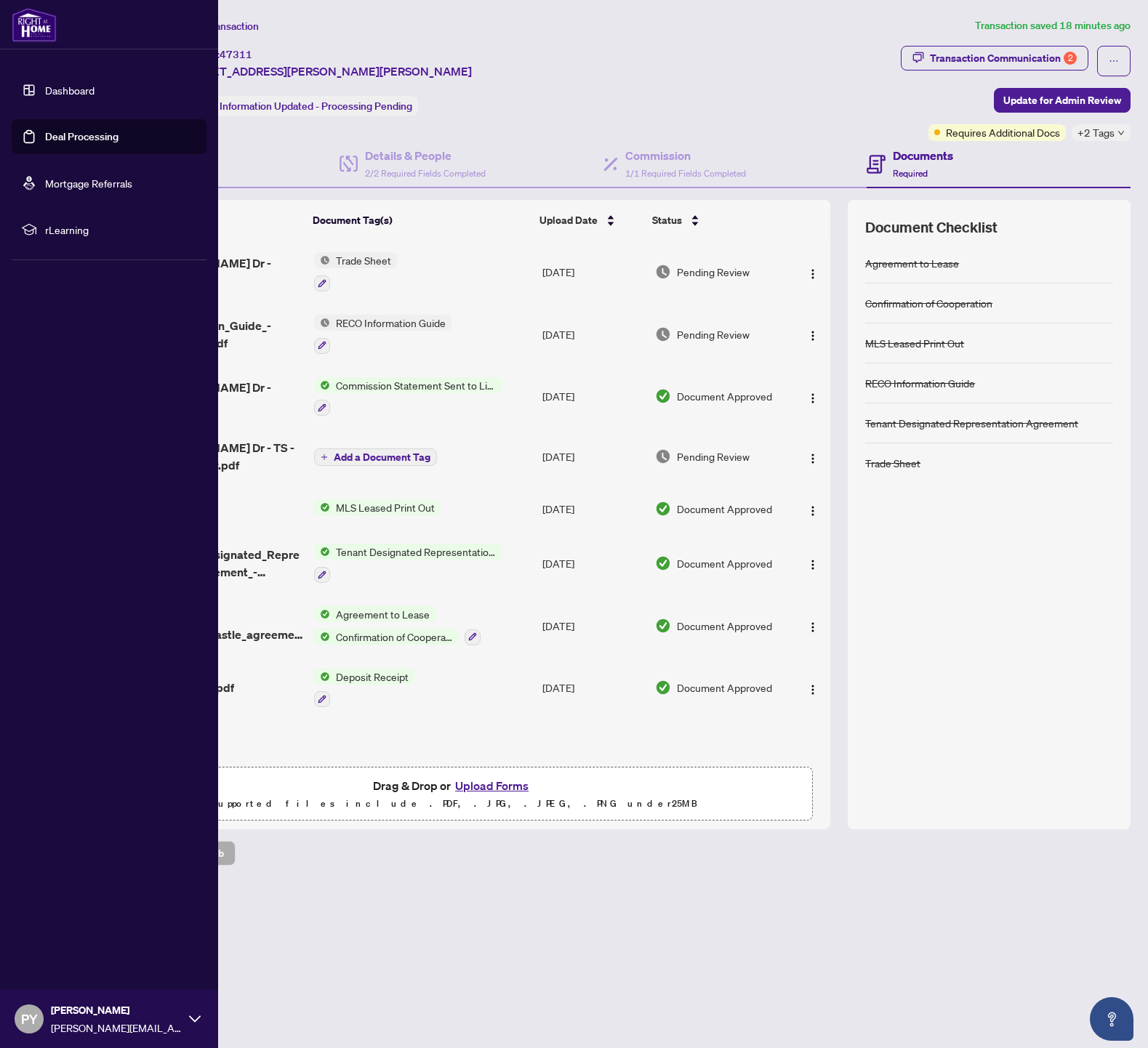
click at [66, 131] on link "Deal Processing" at bounding box center [81, 137] width 73 height 13
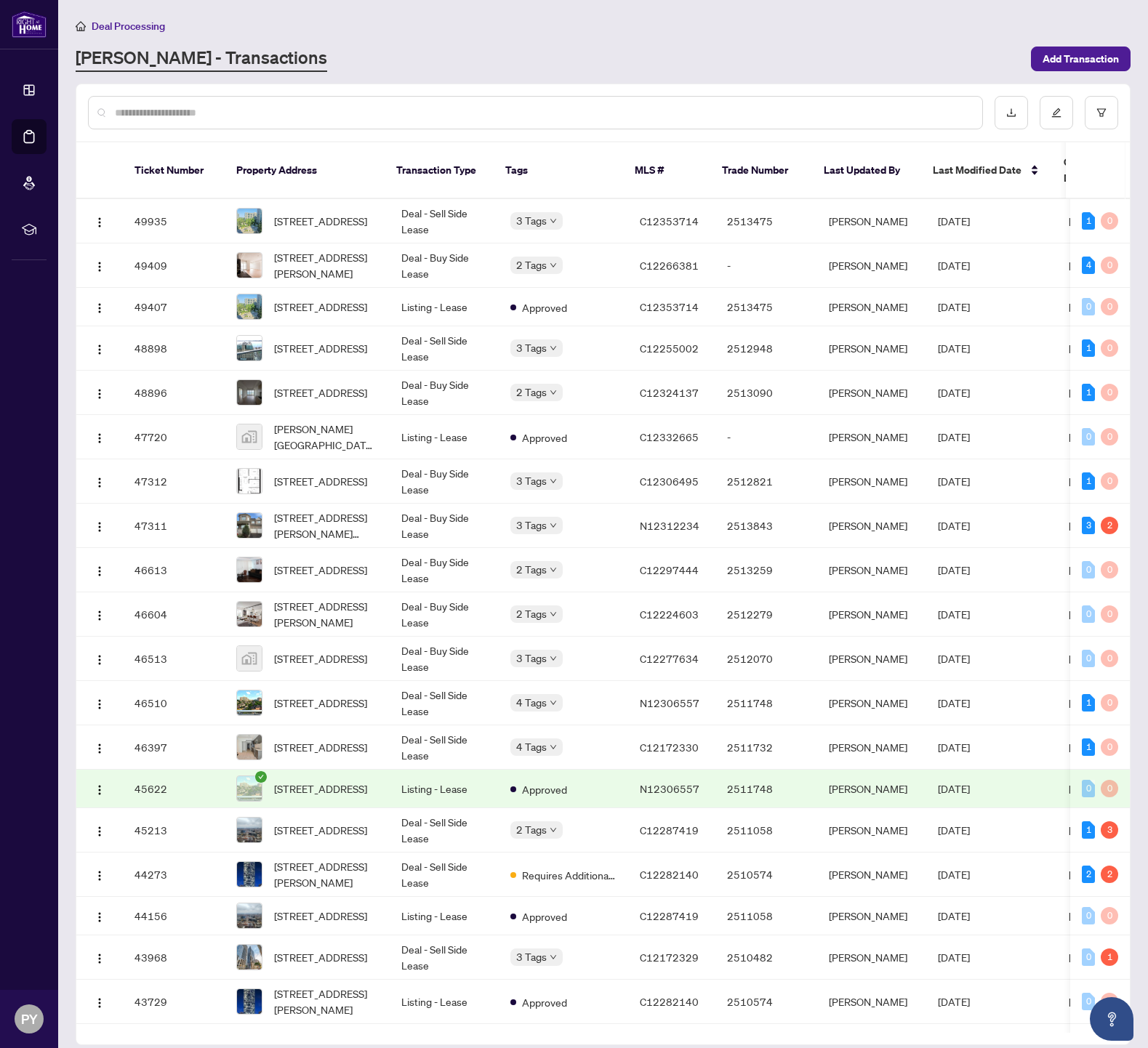
click at [422, 103] on div at bounding box center [535, 113] width 895 height 33
click at [416, 113] on input "text" at bounding box center [542, 113] width 856 height 16
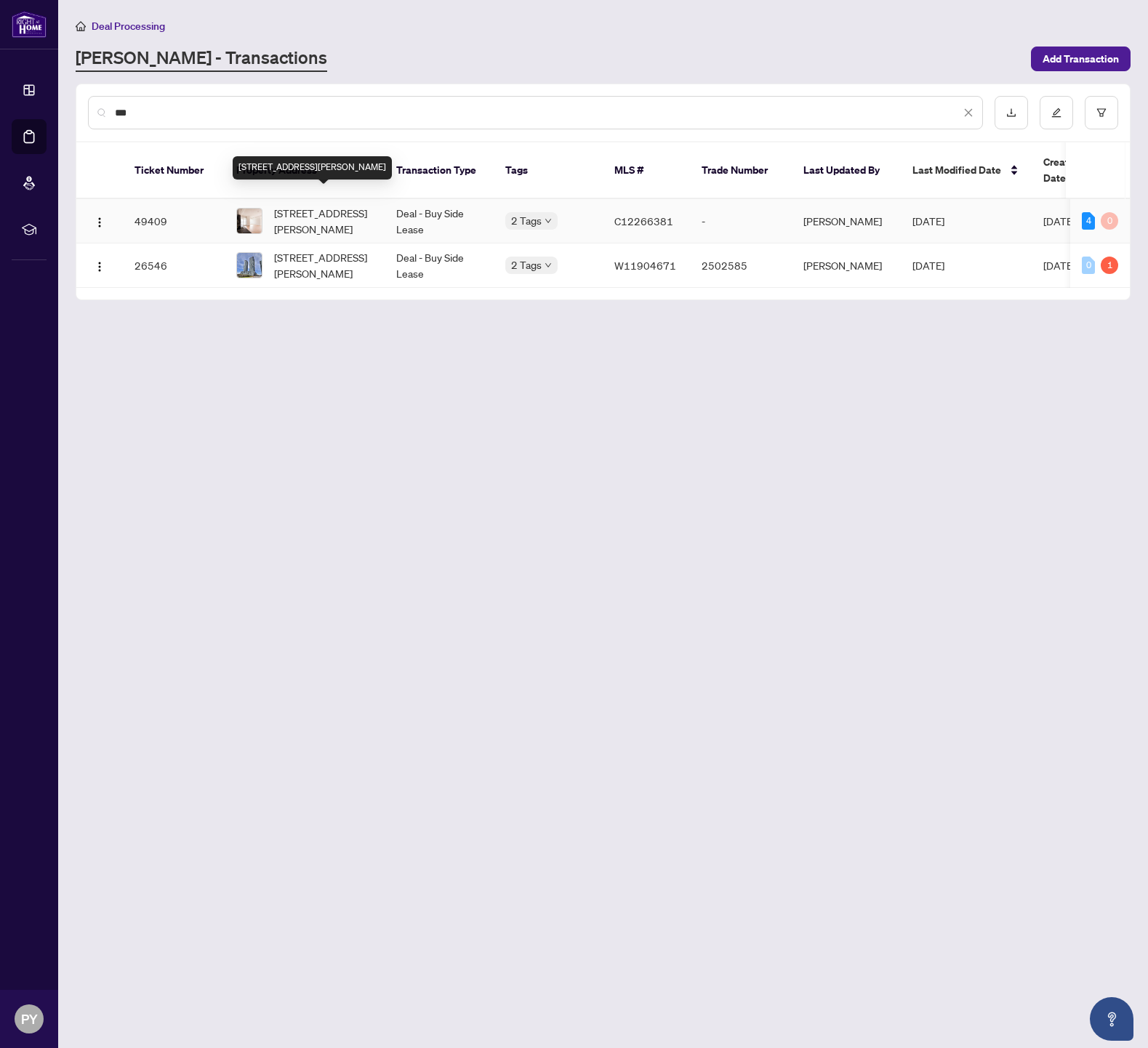
type input "***"
click at [346, 205] on span "510-115 Mcmahon Dr, Toronto, Ontario M2K 0E3, Canada" at bounding box center [323, 221] width 99 height 32
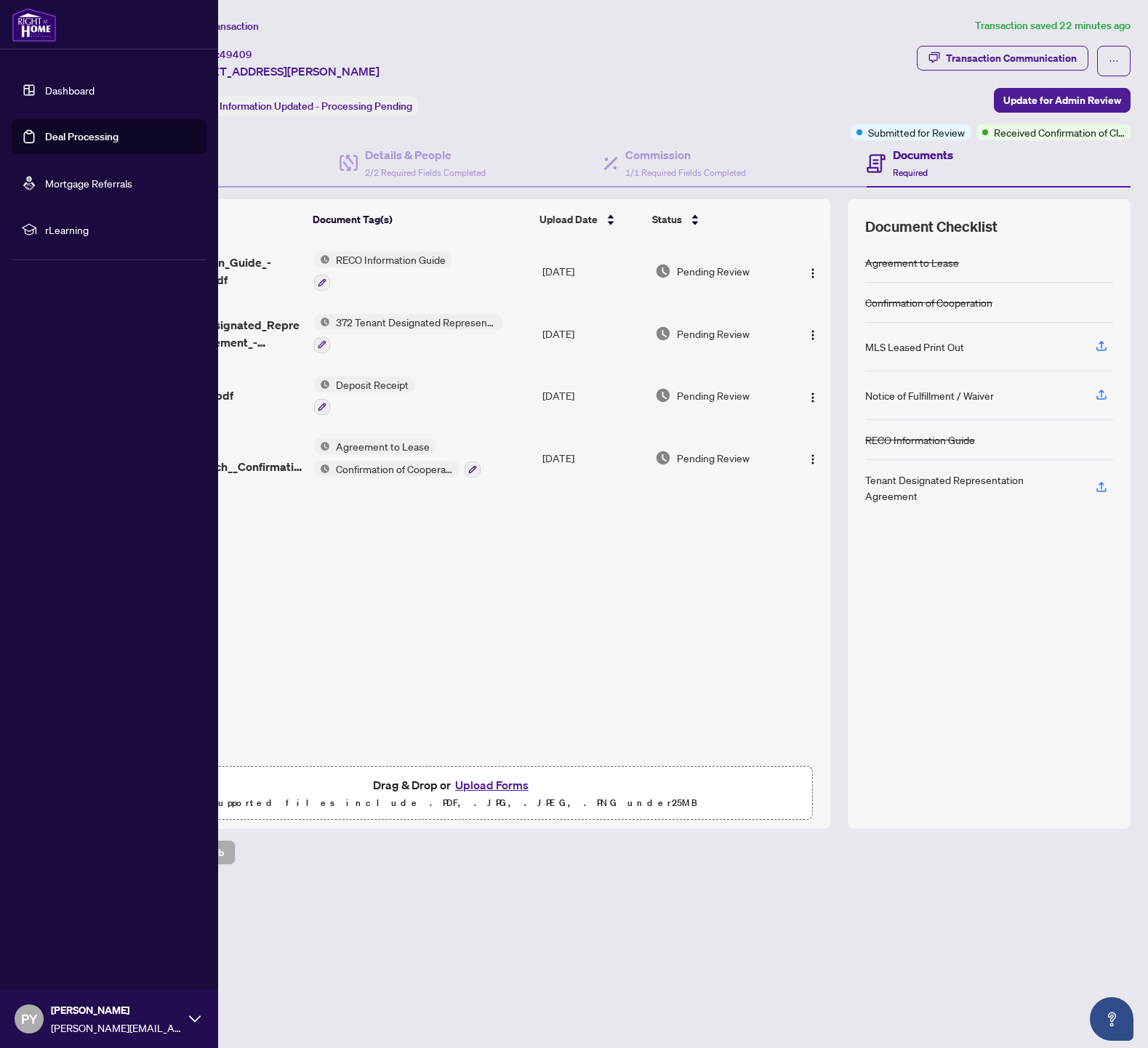
click at [45, 88] on link "Dashboard" at bounding box center [69, 90] width 50 height 13
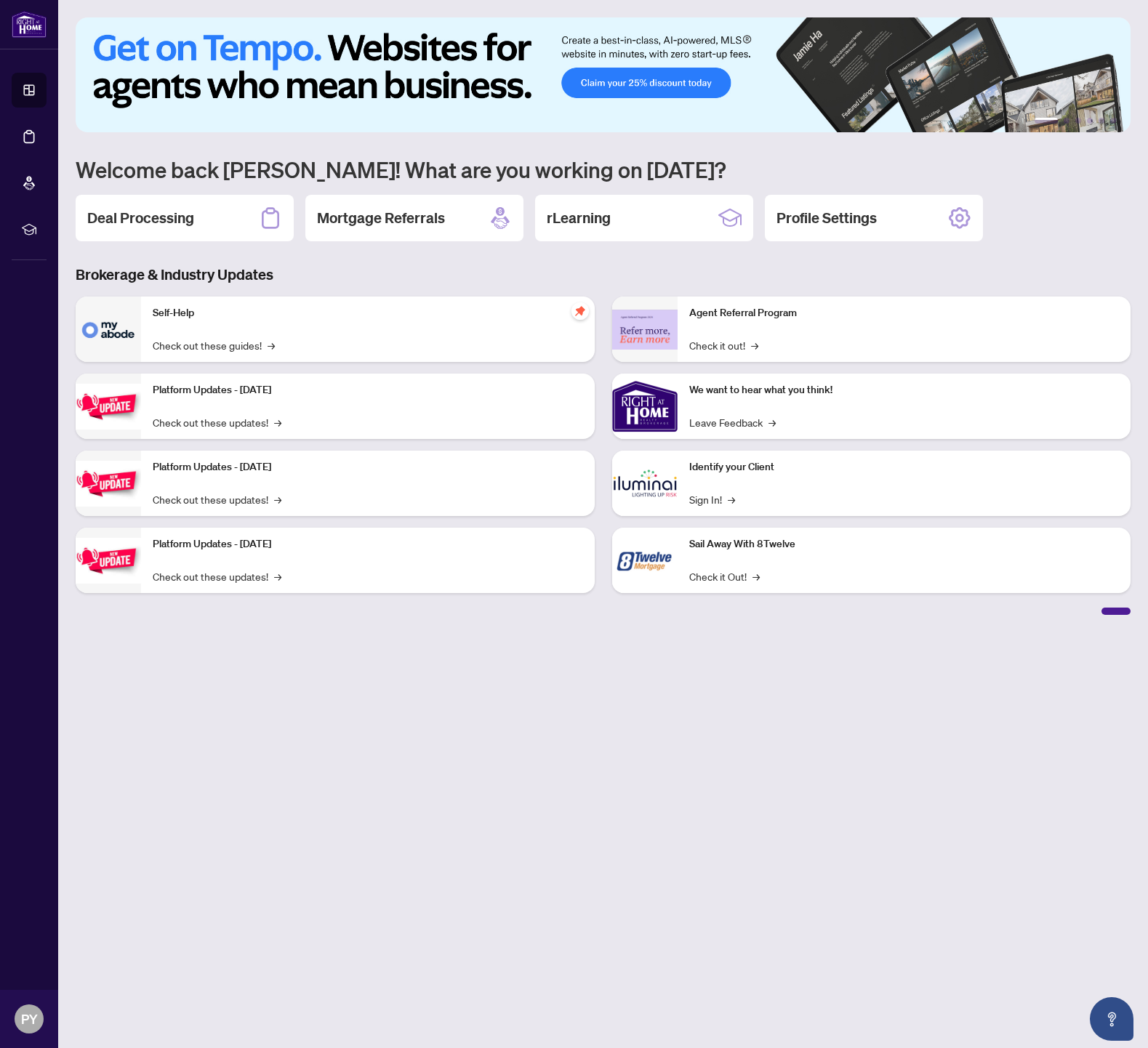
click at [322, 88] on img at bounding box center [603, 74] width 1055 height 115
click at [152, 206] on div "Deal Processing" at bounding box center [185, 218] width 218 height 47
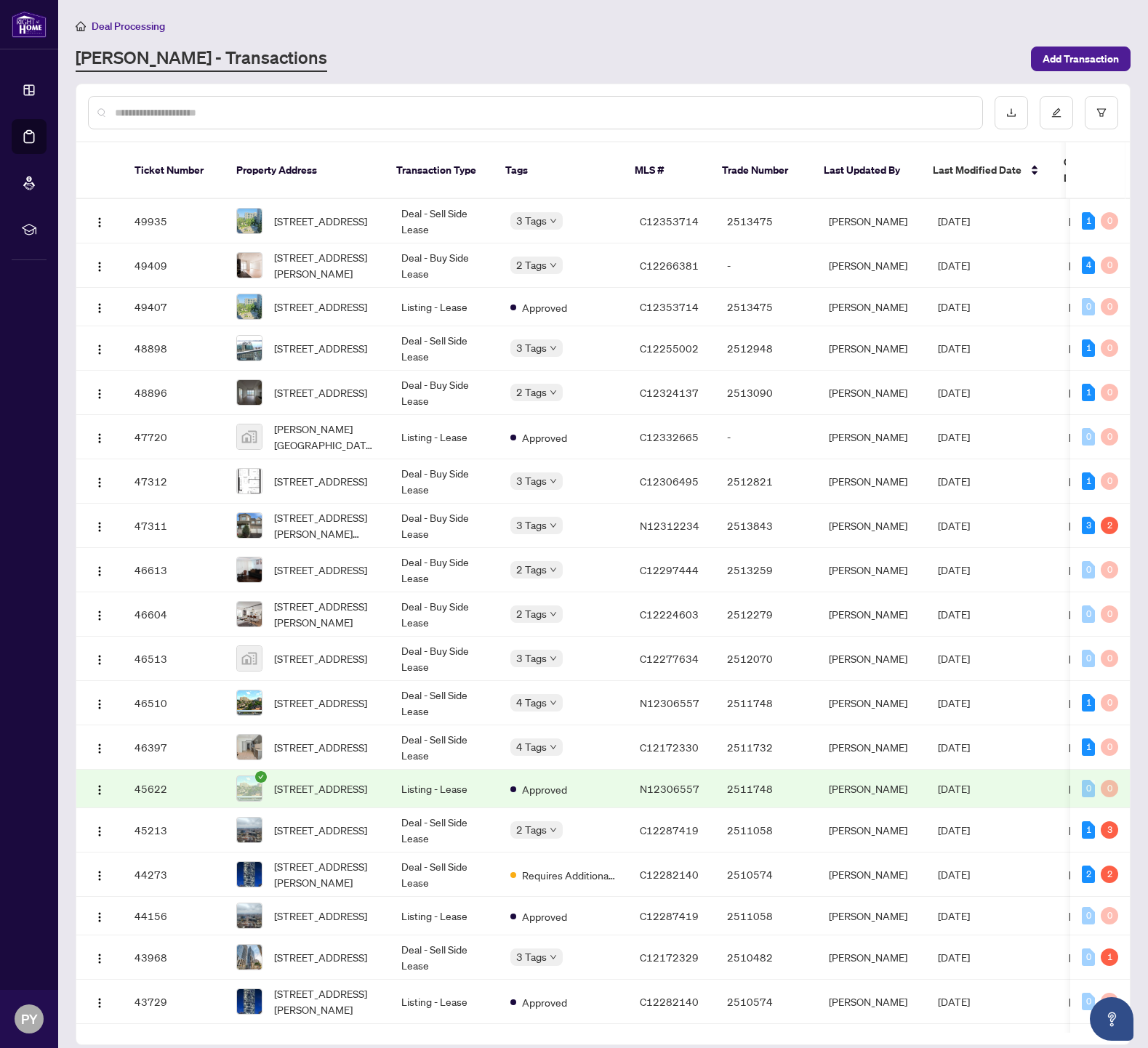
click at [203, 96] on div at bounding box center [535, 113] width 895 height 33
click at [202, 108] on input "text" at bounding box center [542, 113] width 856 height 16
type input "*********"
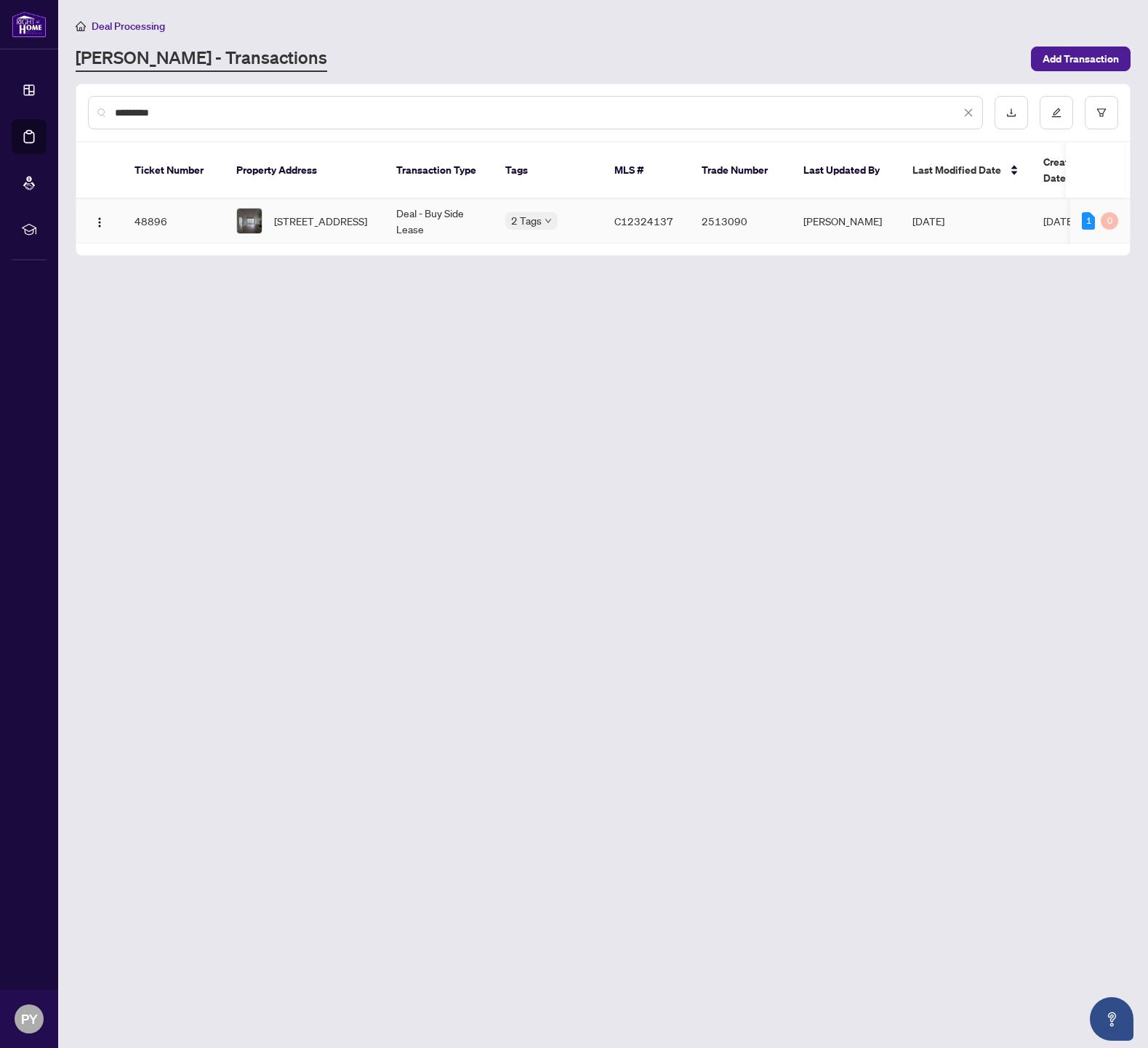
click at [326, 213] on span "5108-1 Concord Cityplace Way, Toronto, Ontario M5V 0X3, Canada" at bounding box center [321, 221] width 93 height 16
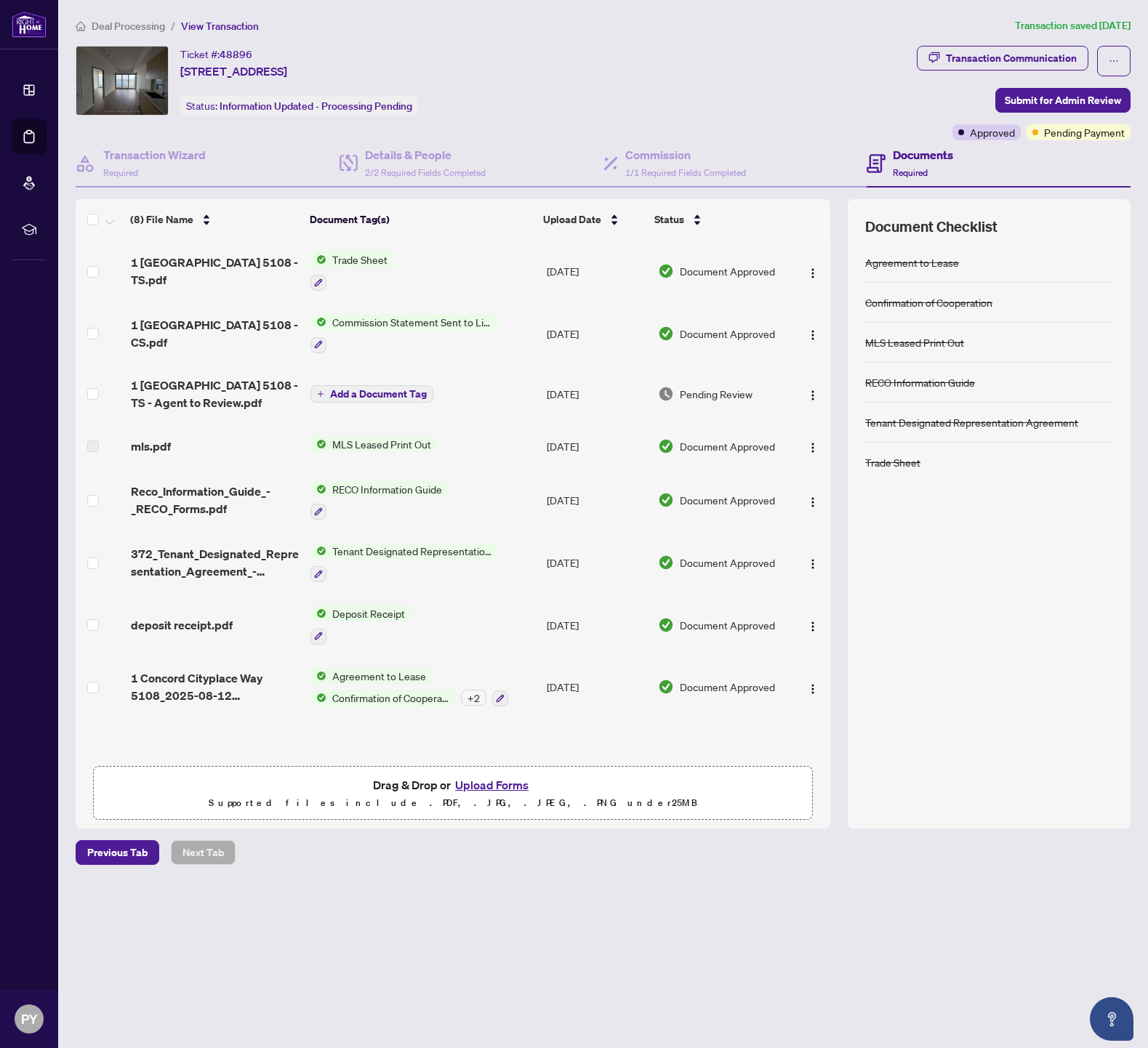
click at [242, 257] on span "1 Concord Cityplace 5108 - TS.pdf" at bounding box center [216, 271] width 169 height 35
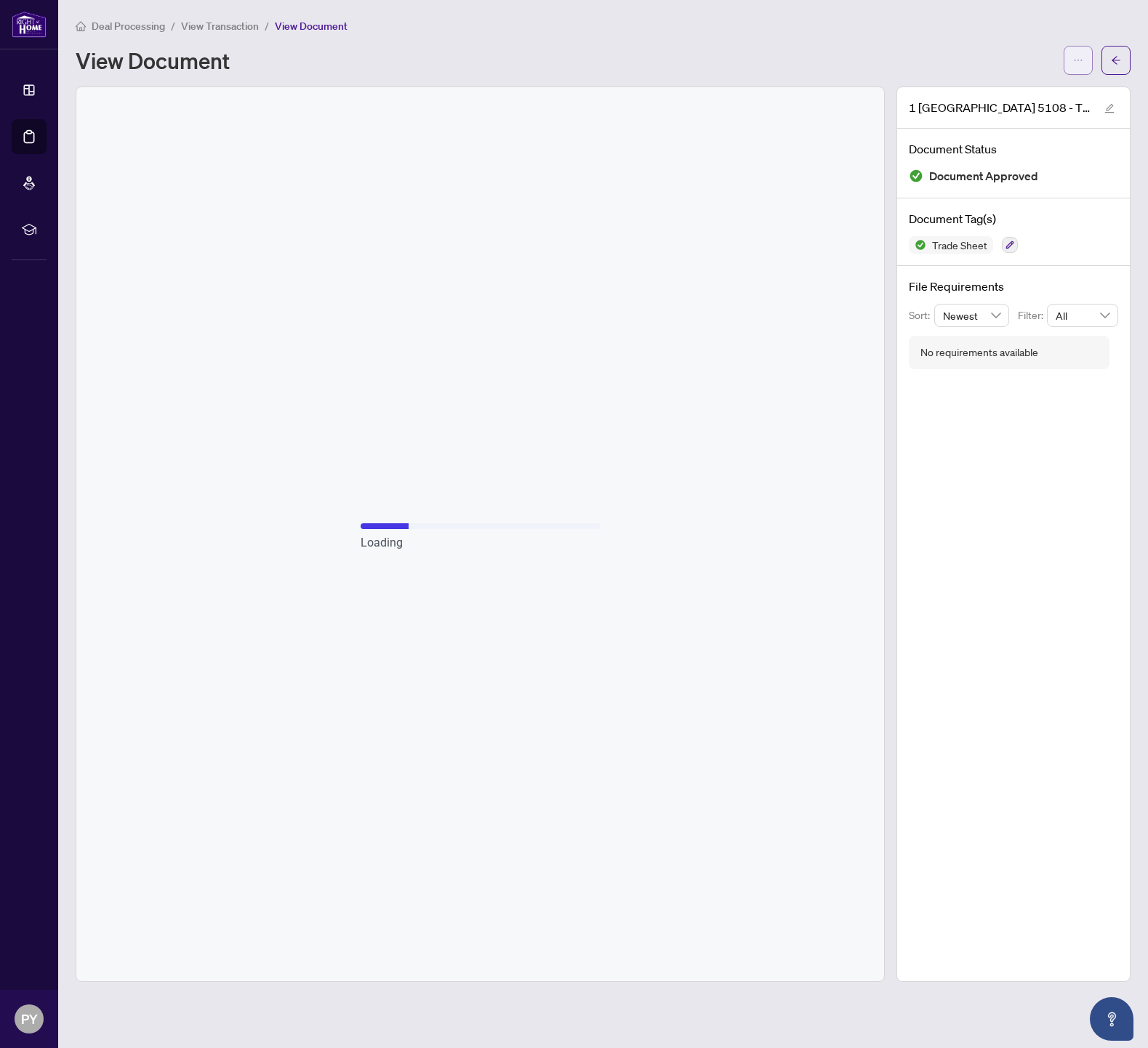
click at [1072, 55] on button "button" at bounding box center [1078, 60] width 29 height 29
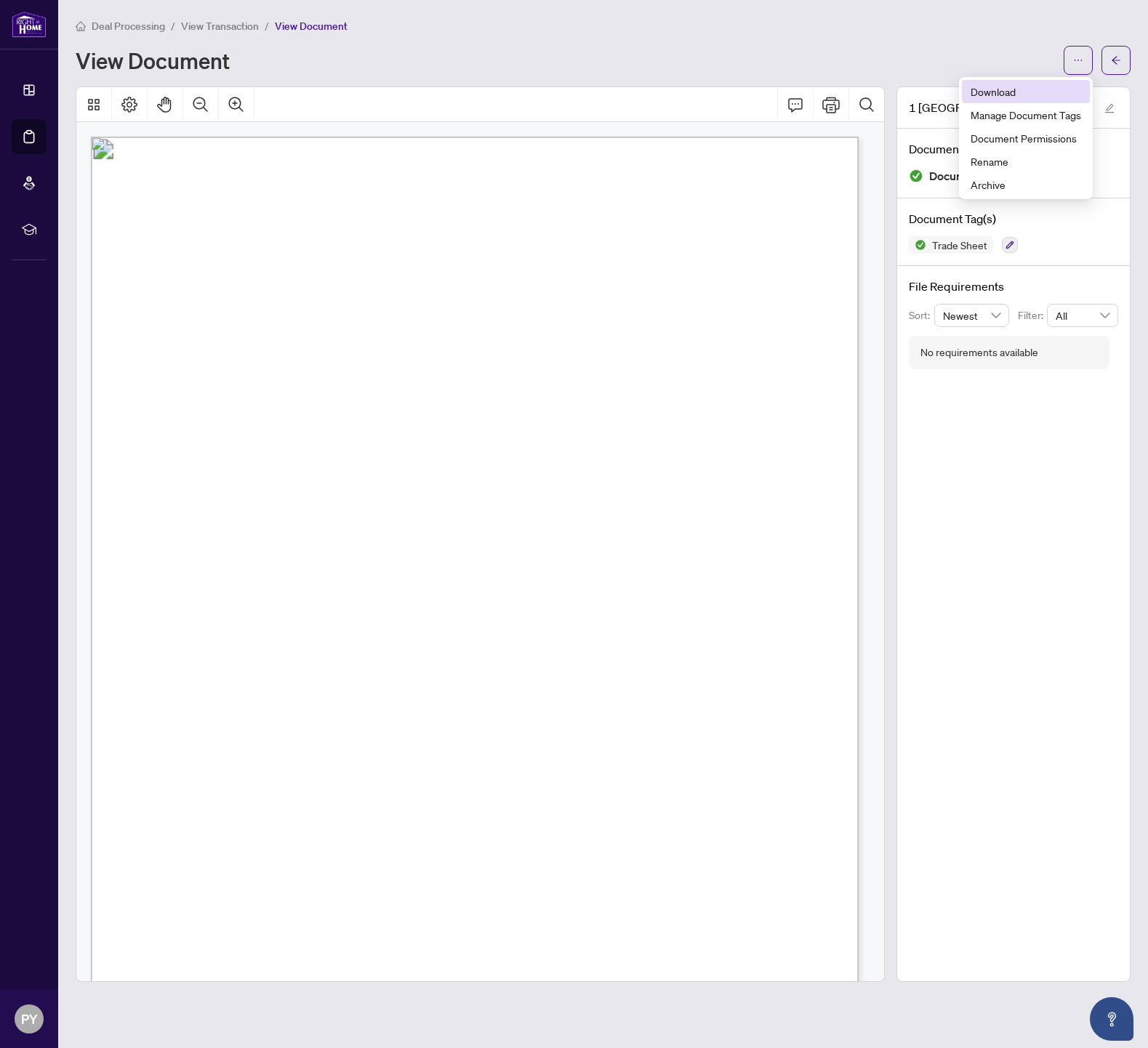
click at [1005, 96] on span "Download" at bounding box center [1026, 92] width 111 height 16
drag, startPoint x: 1056, startPoint y: 509, endPoint x: 1041, endPoint y: 509, distance: 15.0
click at [1045, 509] on div "1 Concord Cityplace 5108 - TS.pdf Document Status Document Approved Document Ta…" at bounding box center [1013, 535] width 234 height 896
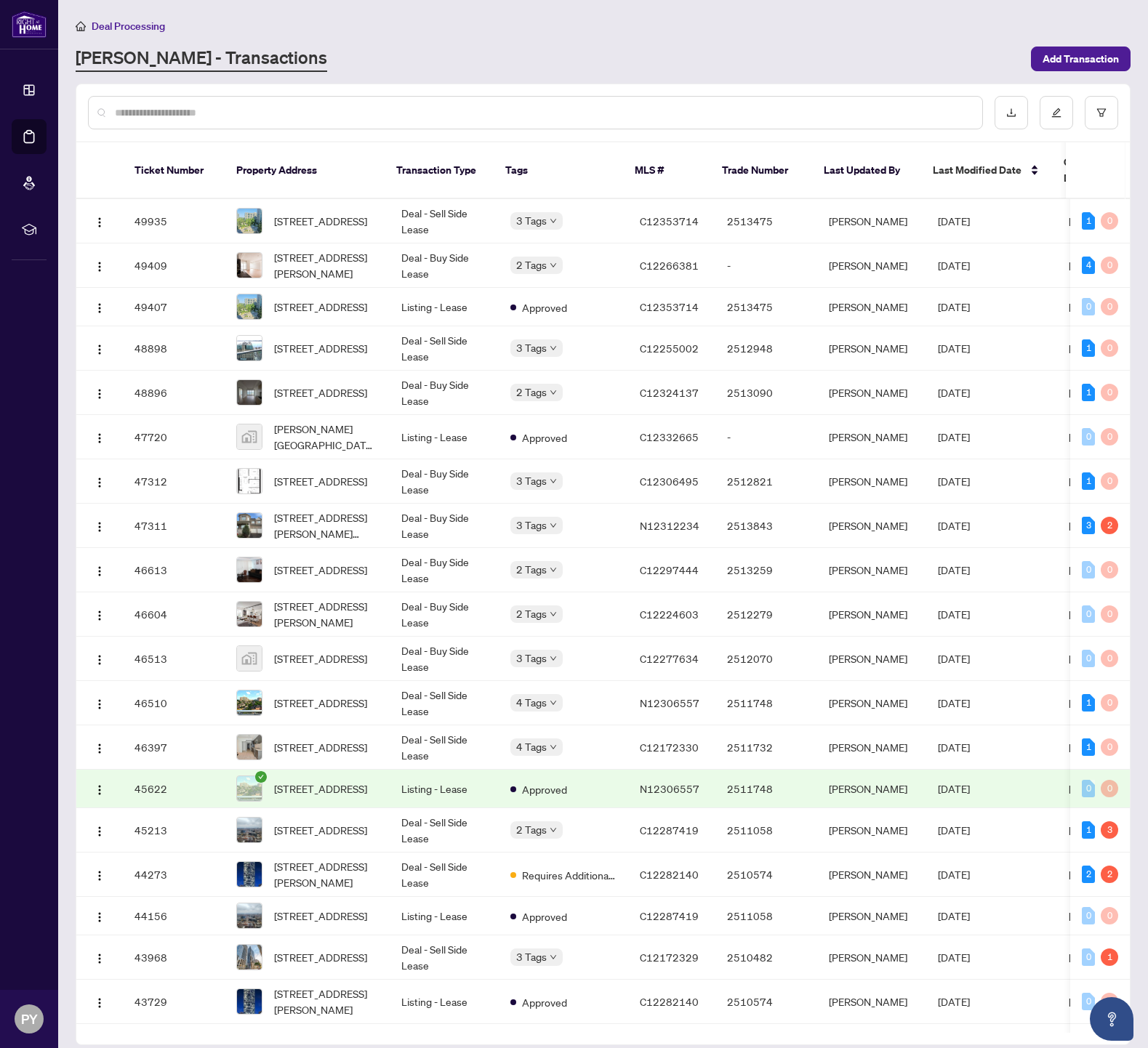
click at [134, 113] on input "text" at bounding box center [542, 113] width 856 height 16
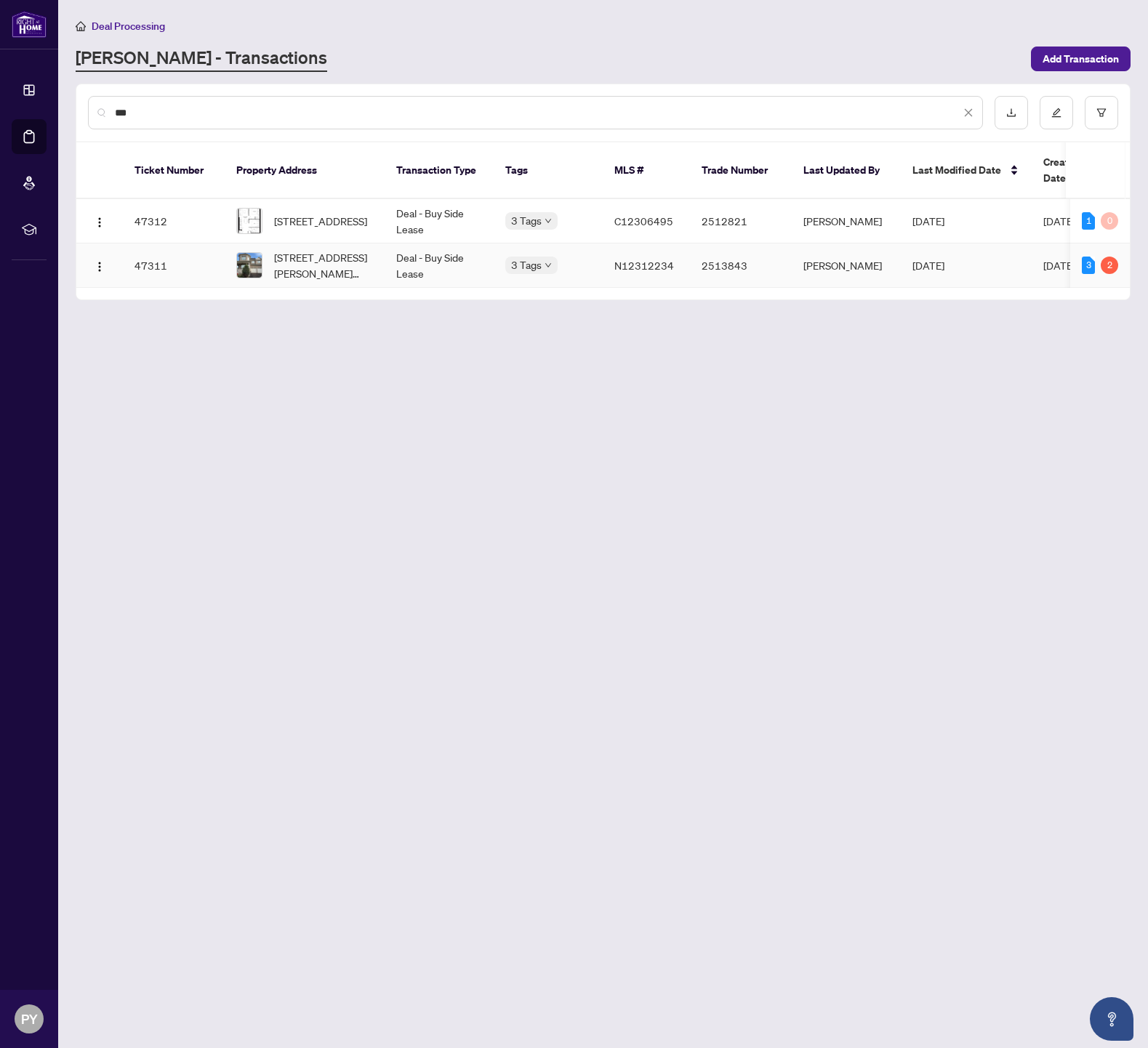
type input "***"
click at [306, 254] on span "147 Winston Castle Dr, Markham, Ontario L6C 2N4, Canada" at bounding box center [323, 265] width 99 height 32
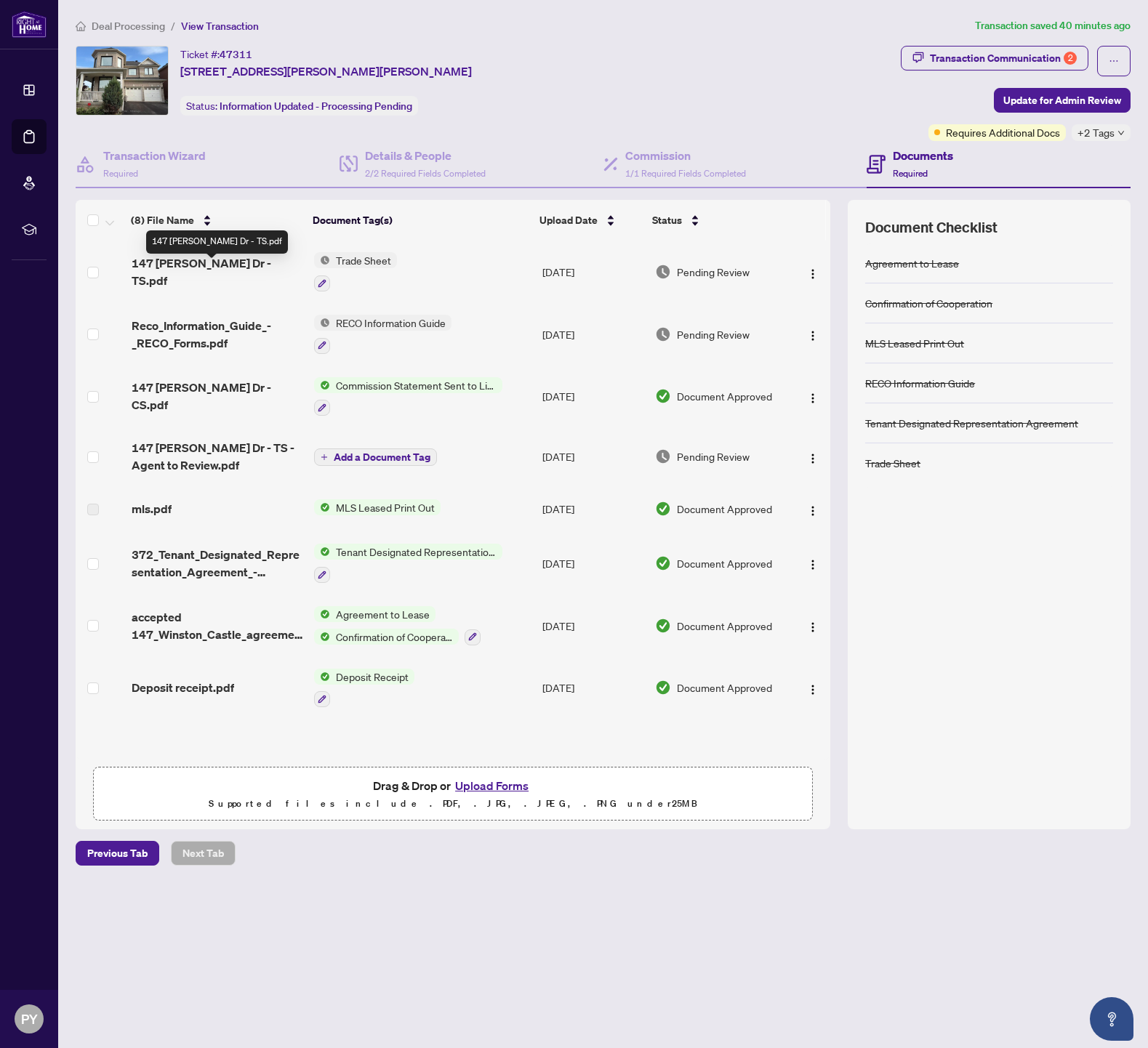
click at [251, 275] on span "147 Winston Castle Dr - TS.pdf" at bounding box center [217, 272] width 171 height 35
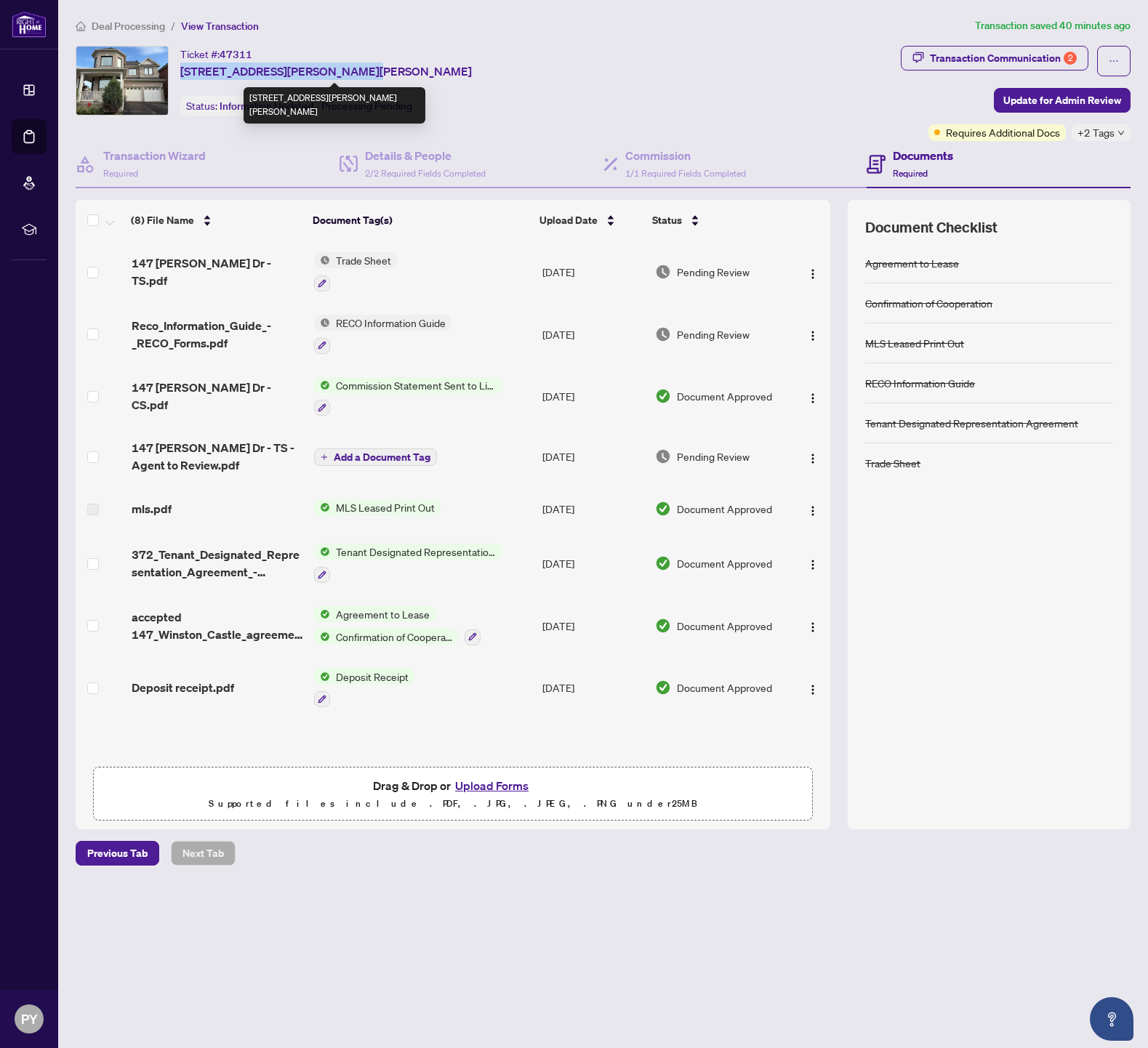
drag, startPoint x: 180, startPoint y: 72, endPoint x: 352, endPoint y: 74, distance: 172.0
click at [352, 74] on span "147 Winston Castle Dr, Markham, Ontario L6C 2N4, Canada" at bounding box center [325, 71] width 291 height 17
copy span "147 Winston Castle Dr, Markham"
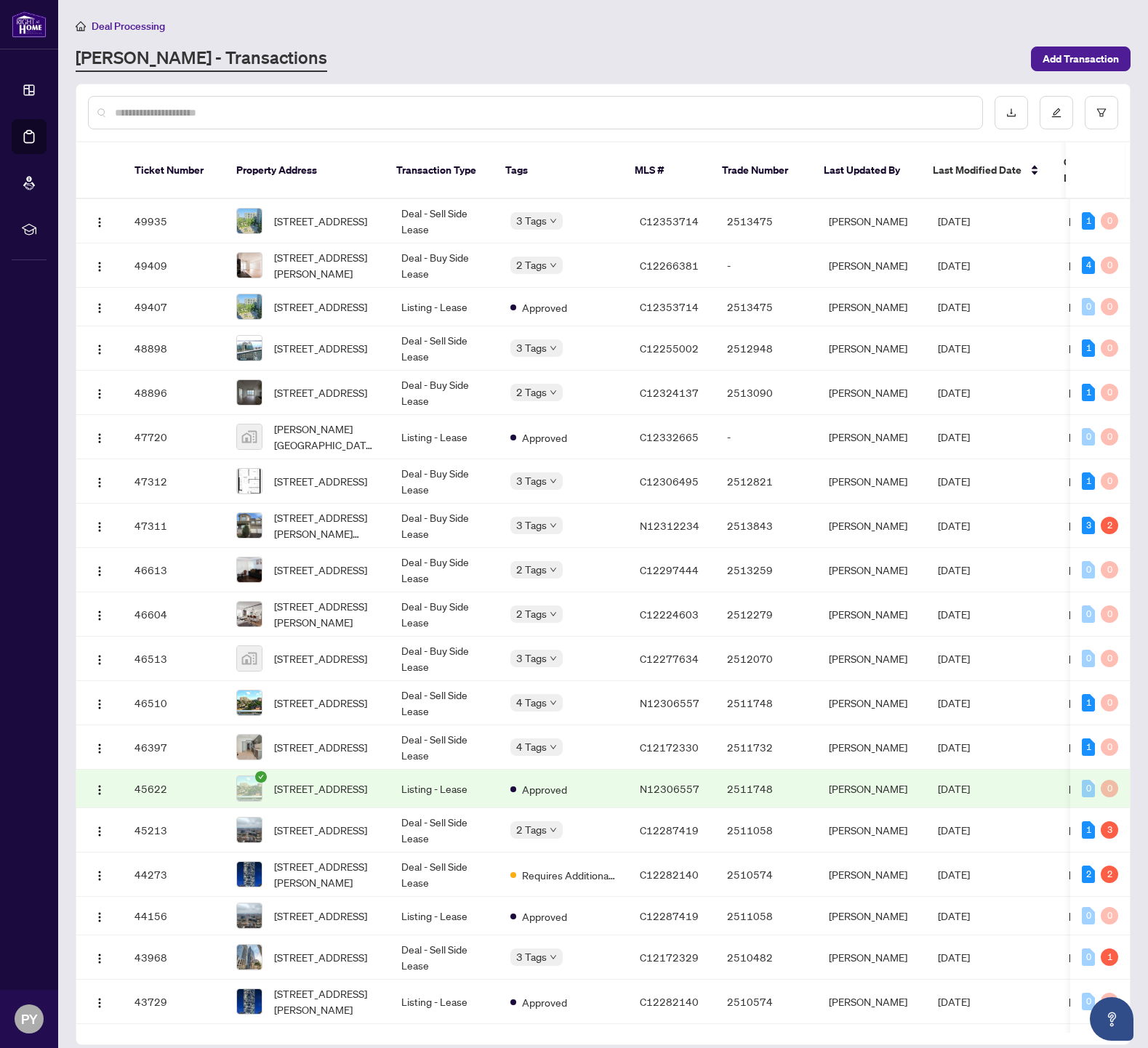
click at [201, 112] on input "text" at bounding box center [542, 113] width 856 height 16
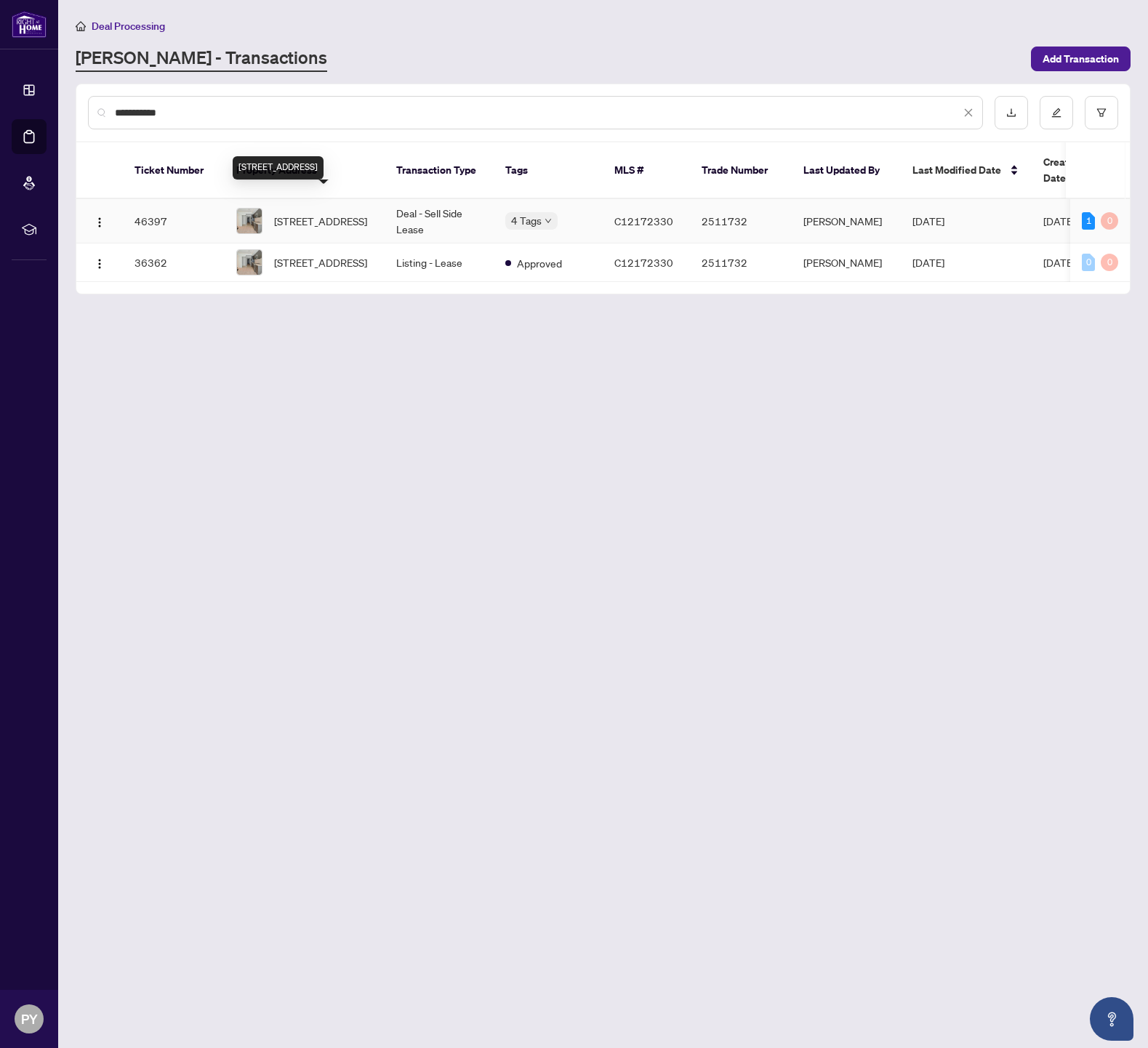
type input "**********"
click at [302, 213] on span "1304-25 Richmond St, Toronto, Ontario M5C 0A6, Canada" at bounding box center [321, 221] width 93 height 16
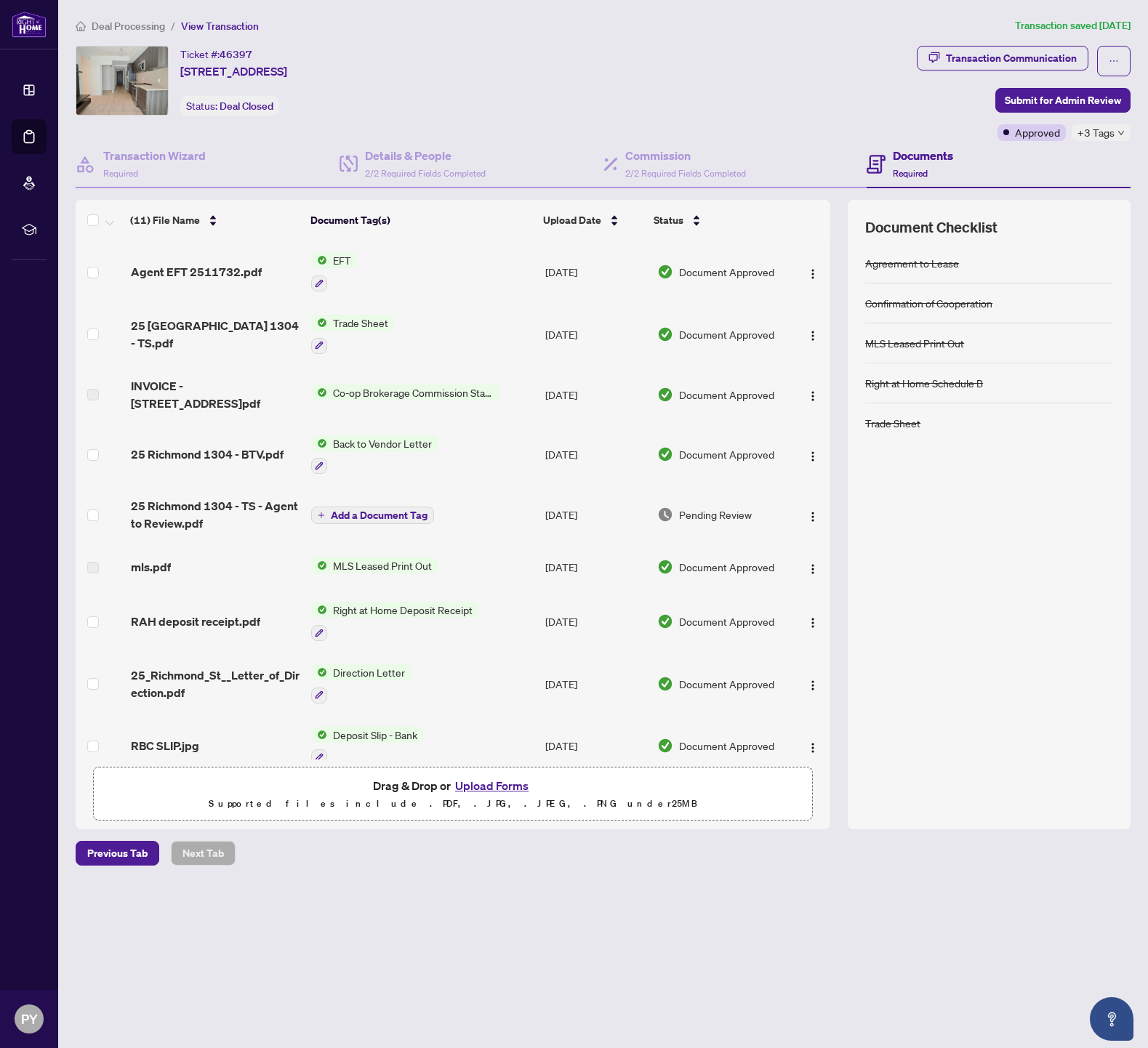
click at [203, 320] on td "25 Richmond 1304 - TS.pdf" at bounding box center [215, 334] width 181 height 62
drag, startPoint x: 178, startPoint y: 69, endPoint x: 340, endPoint y: 73, distance: 162.0
click at [340, 73] on div "Ticket #: 46397 1304-25 Richmond St, Toronto, Ontario M5C 0A6, Canada Status: D…" at bounding box center [493, 81] width 835 height 69
copy span "1304-25 Richmond St, Toronto"
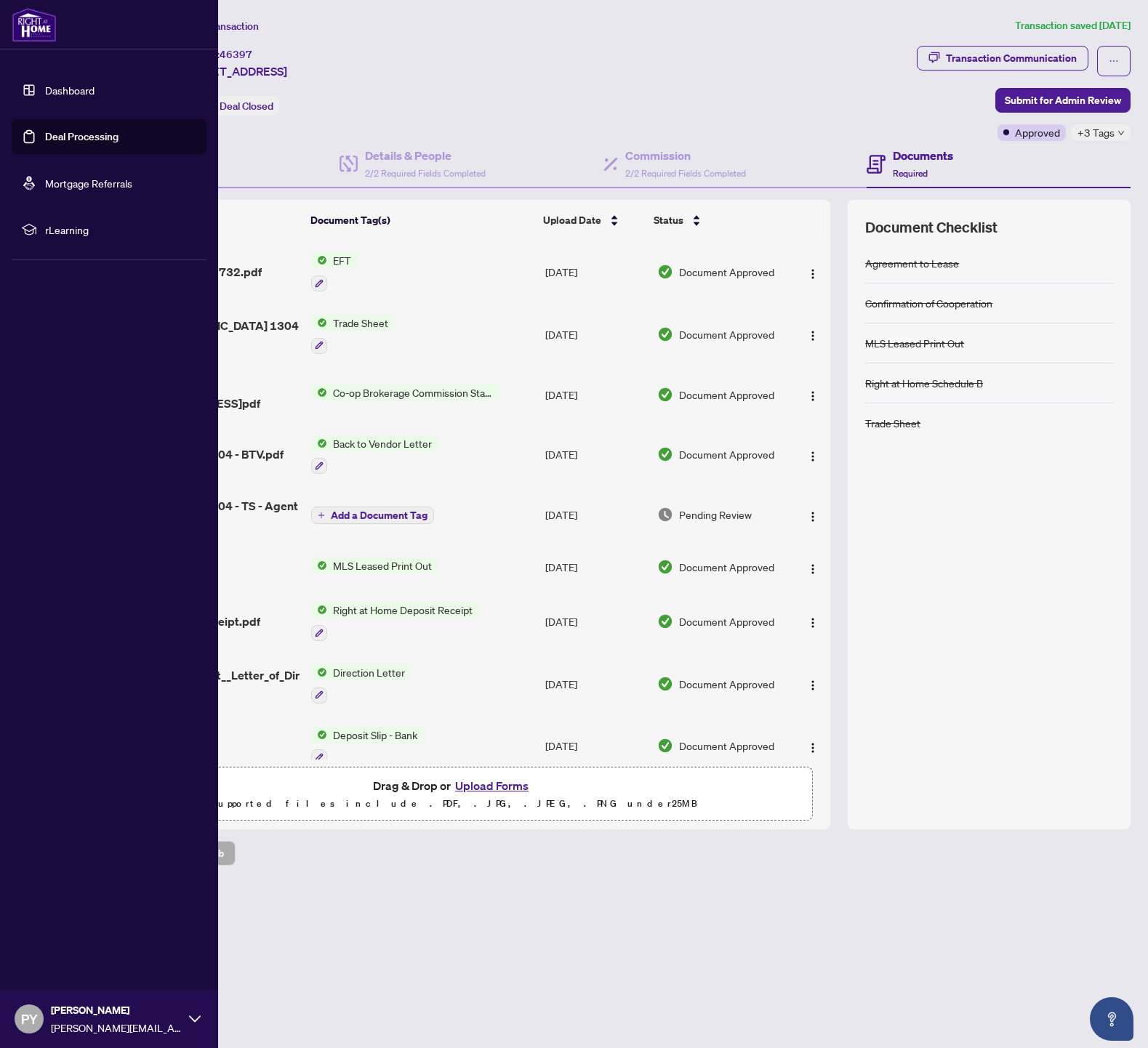
click at [26, 26] on img at bounding box center [34, 24] width 45 height 35
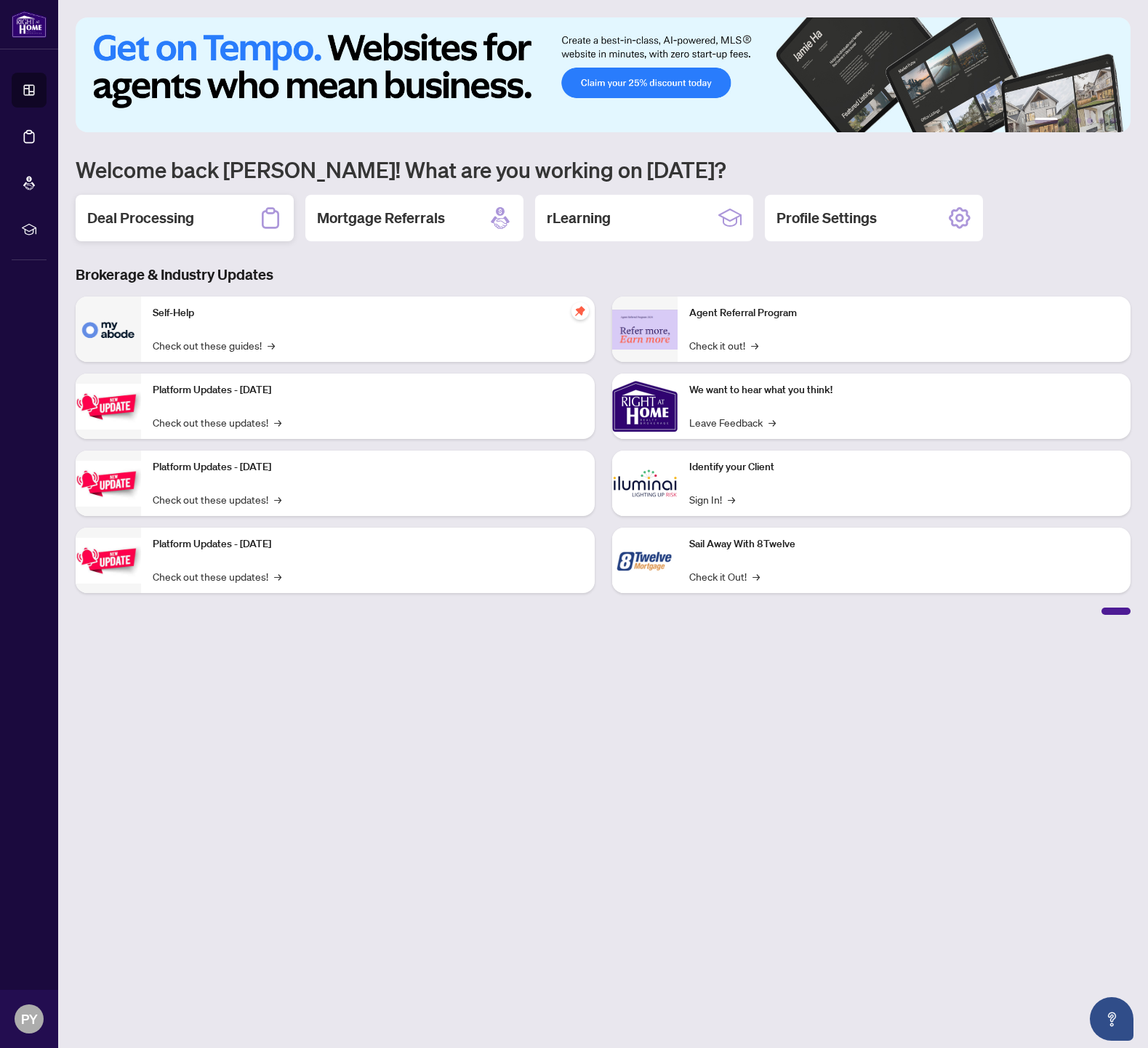
click at [196, 223] on div "Deal Processing" at bounding box center [185, 218] width 218 height 47
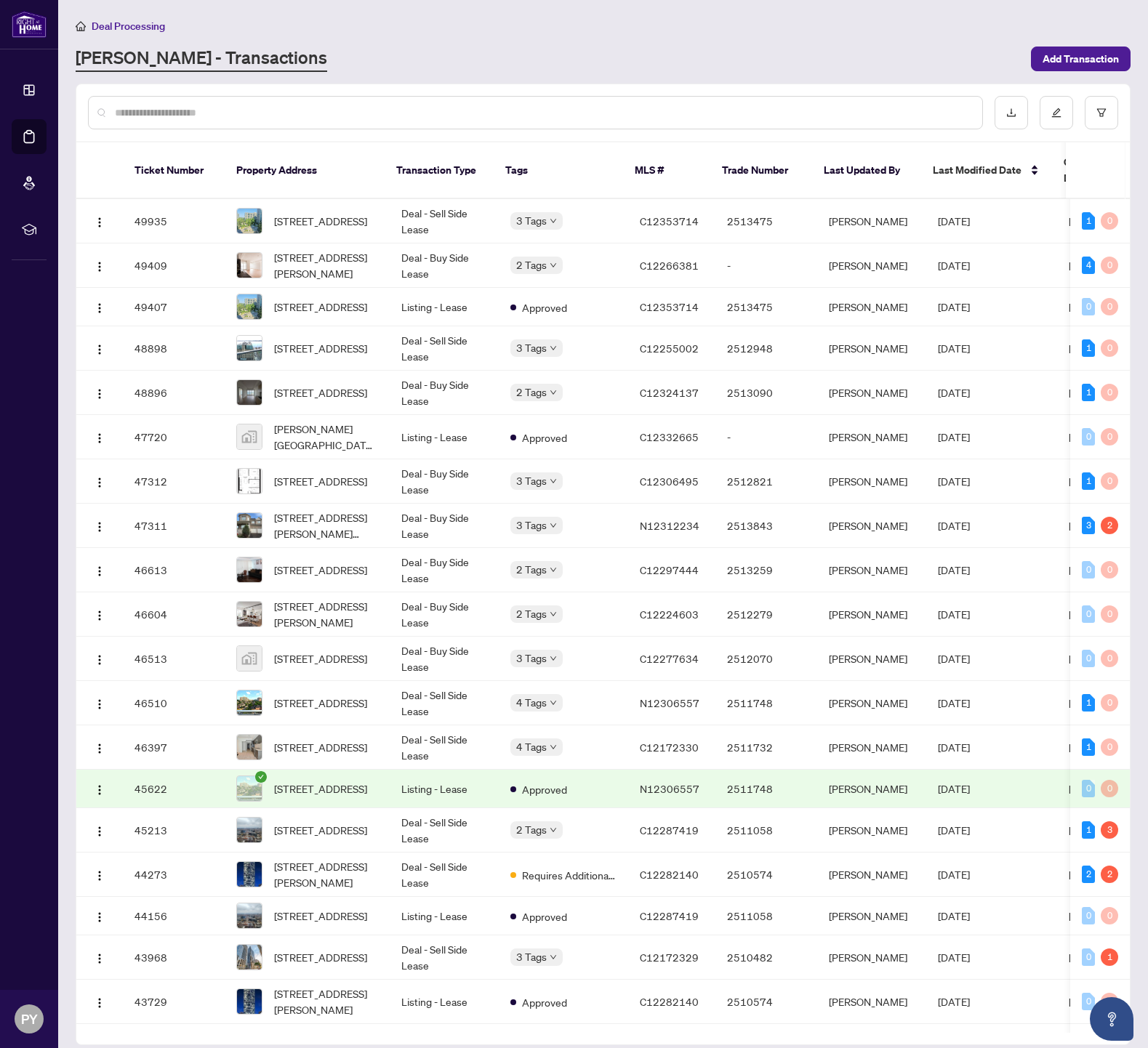
click at [218, 105] on input "text" at bounding box center [542, 113] width 856 height 16
type input "******"
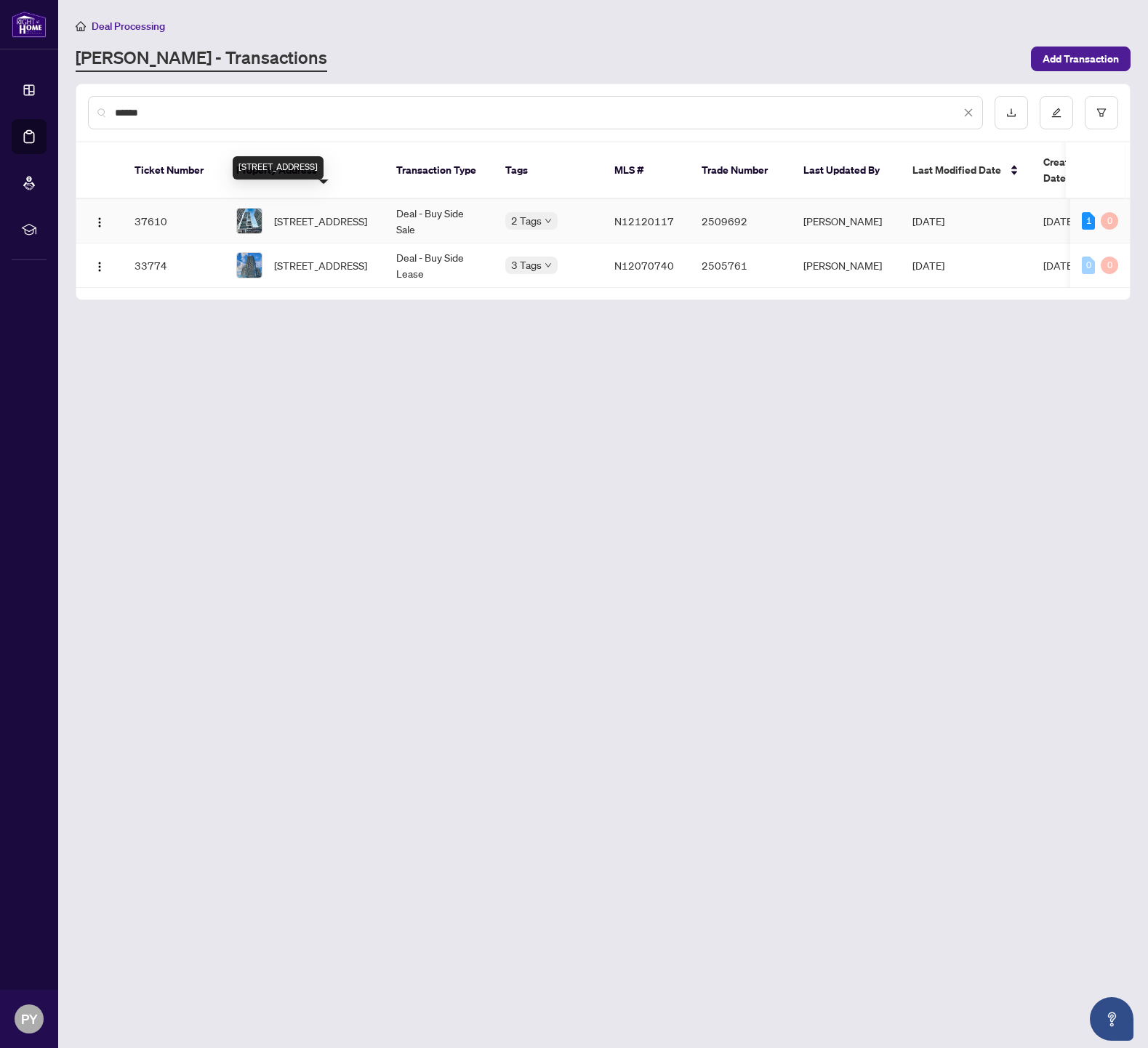
click at [338, 215] on span "1003-105 Oneida Cres, Richmond Hill, Ontario L4B 0H6, Canada" at bounding box center [321, 221] width 93 height 16
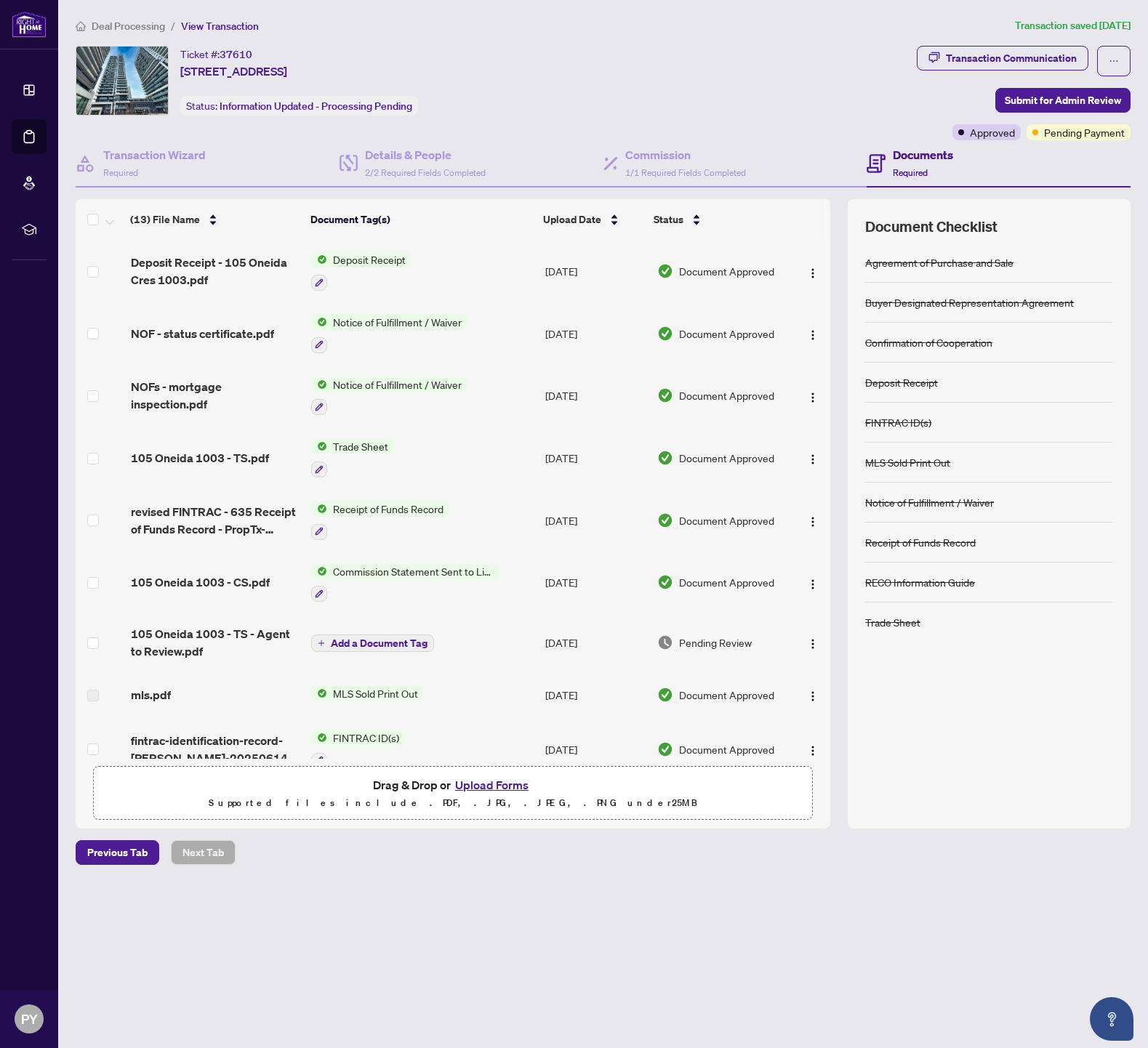
click at [235, 446] on td "105 Oneida 1003 - TS.pdf" at bounding box center [215, 457] width 181 height 62
